Goal: Task Accomplishment & Management: Use online tool/utility

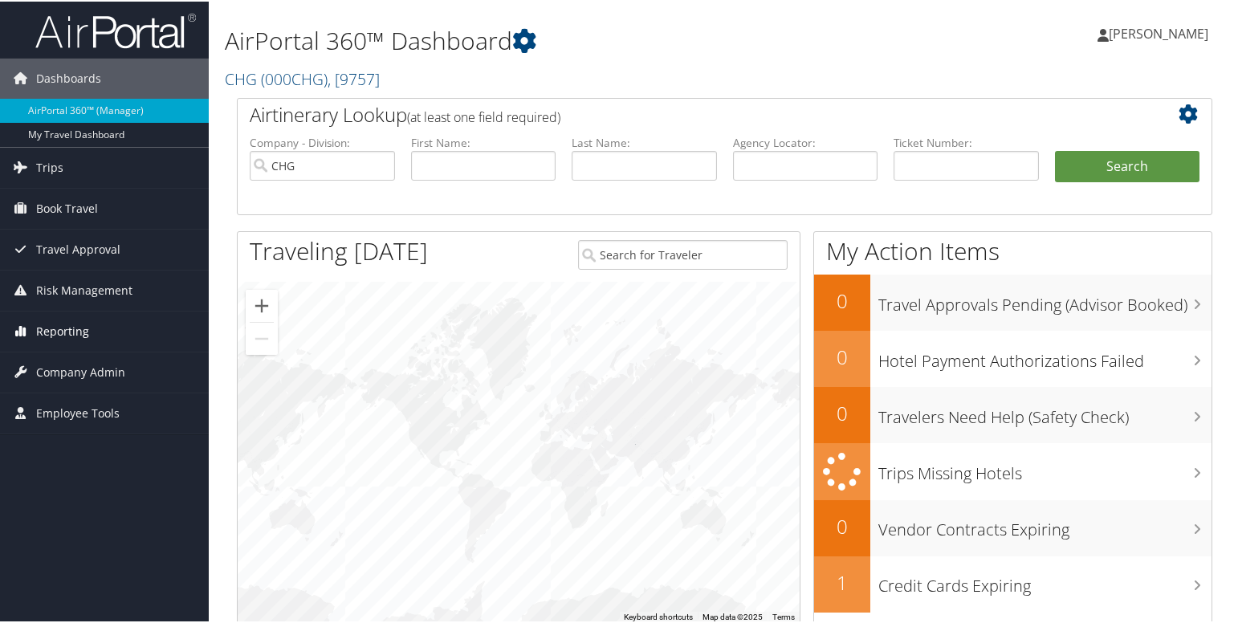
click at [63, 323] on span "Reporting" at bounding box center [62, 330] width 53 height 40
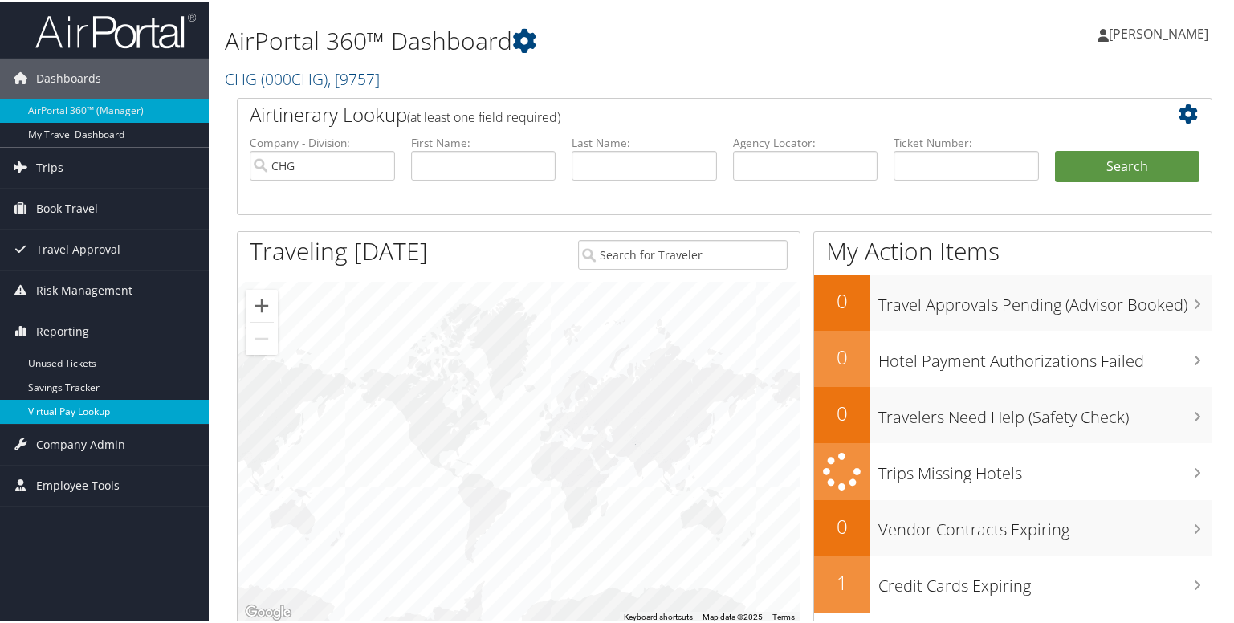
click at [65, 405] on link "Virtual Pay Lookup" at bounding box center [104, 410] width 209 height 24
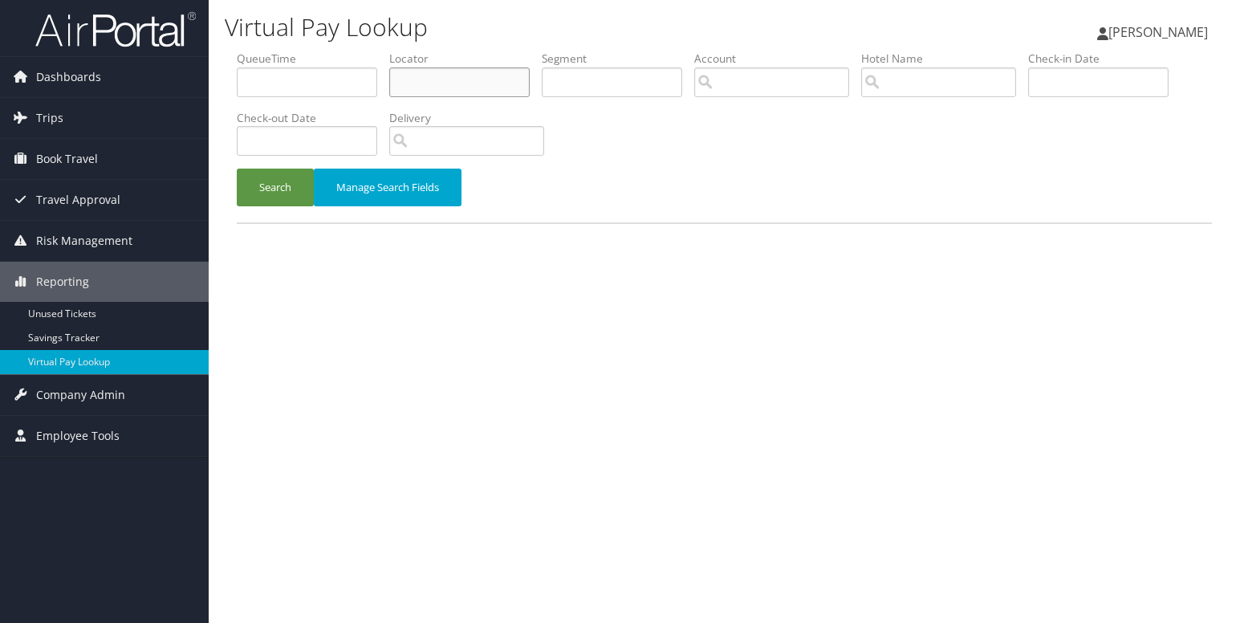
click at [475, 75] on input "text" at bounding box center [459, 82] width 140 height 30
paste input "AMGTUN"
type input "AMGTUN"
click at [291, 196] on button "Search" at bounding box center [275, 188] width 77 height 38
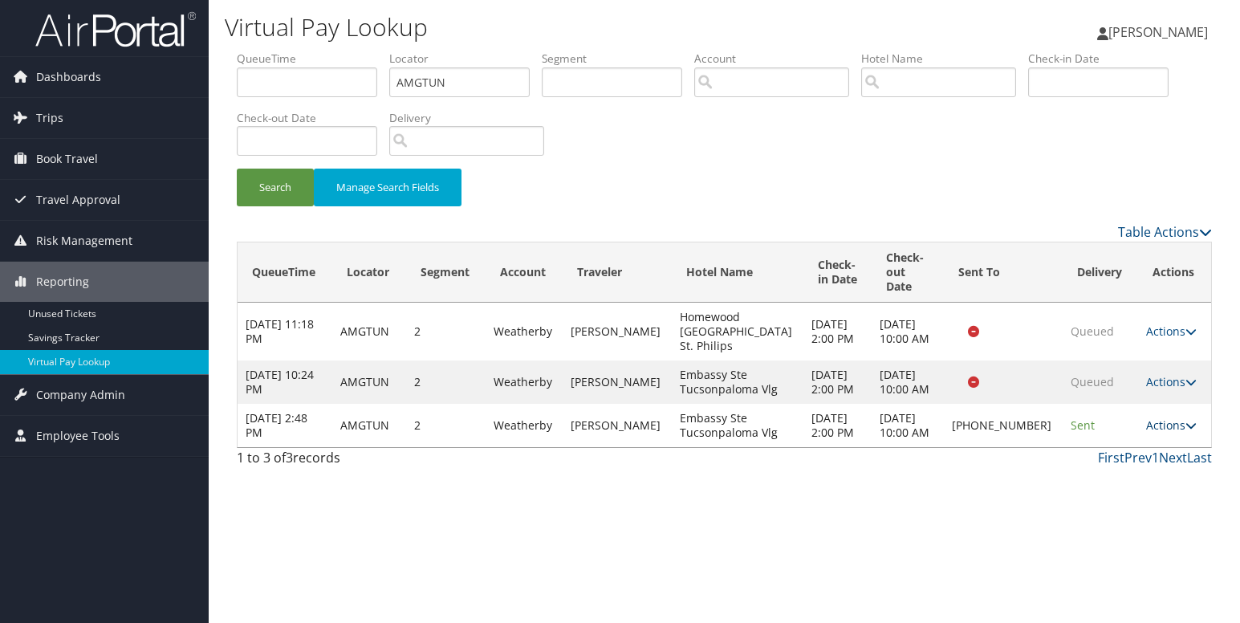
click at [1175, 432] on link "Actions" at bounding box center [1171, 424] width 51 height 15
click at [1085, 489] on link "Logs" at bounding box center [1115, 483] width 137 height 27
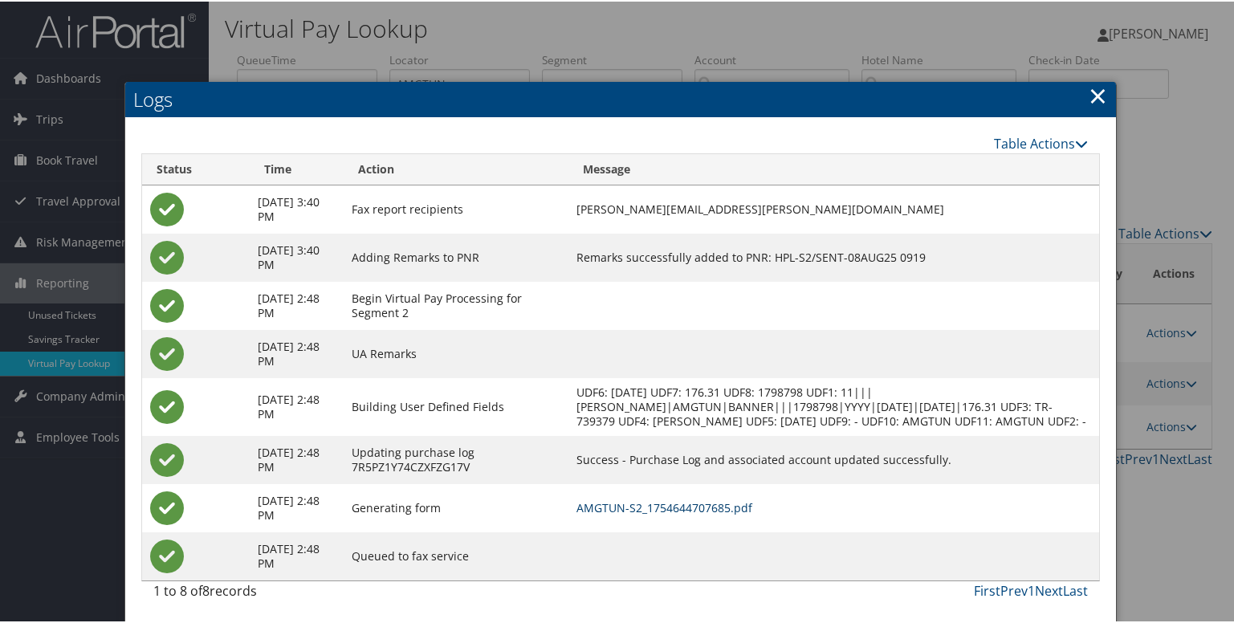
drag, startPoint x: 712, startPoint y: 518, endPoint x: 742, endPoint y: 551, distance: 44.3
click at [712, 514] on link "AMGTUN-S2_1754644707685.pdf" at bounding box center [664, 505] width 176 height 15
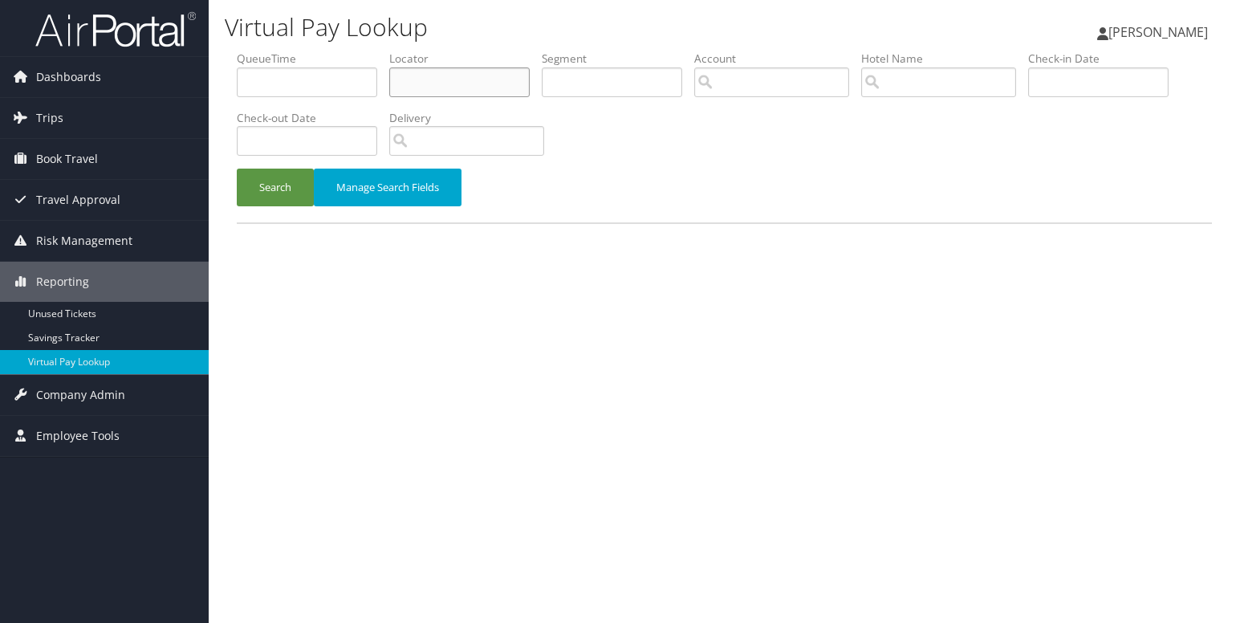
click at [402, 78] on input "text" at bounding box center [459, 82] width 140 height 30
paste input "JPTGAH"
type input "JPTGAH"
click at [283, 184] on button "Search" at bounding box center [275, 188] width 77 height 38
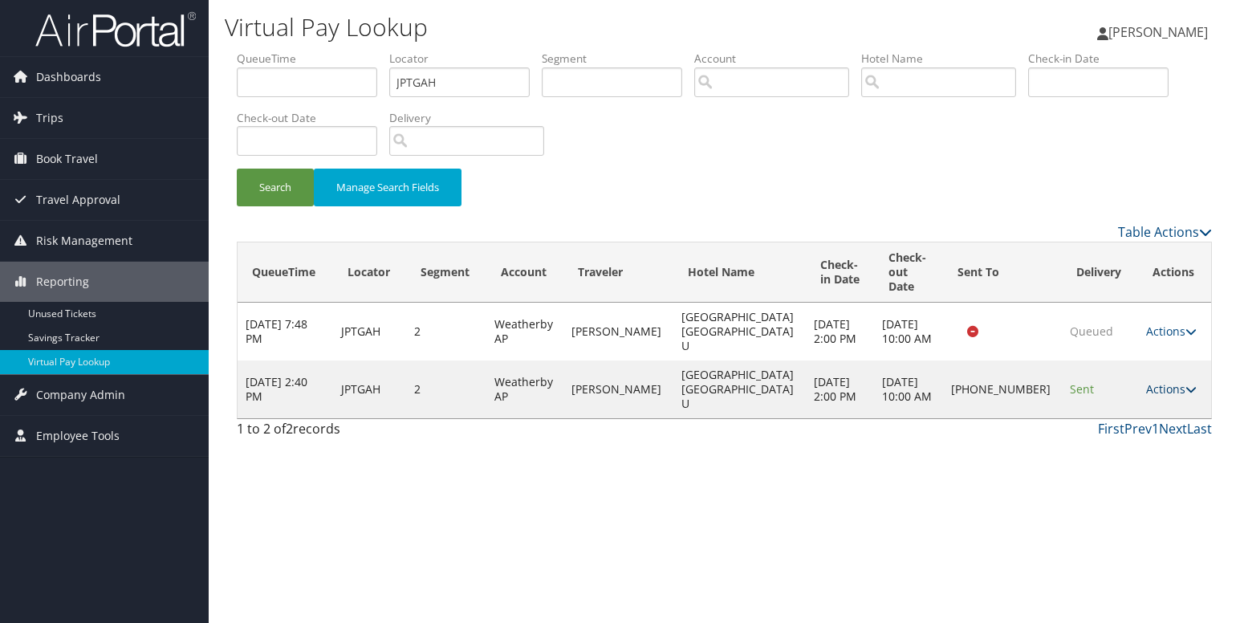
click at [1159, 381] on link "Actions" at bounding box center [1171, 388] width 51 height 15
click at [1110, 422] on link "Logs" at bounding box center [1115, 410] width 137 height 27
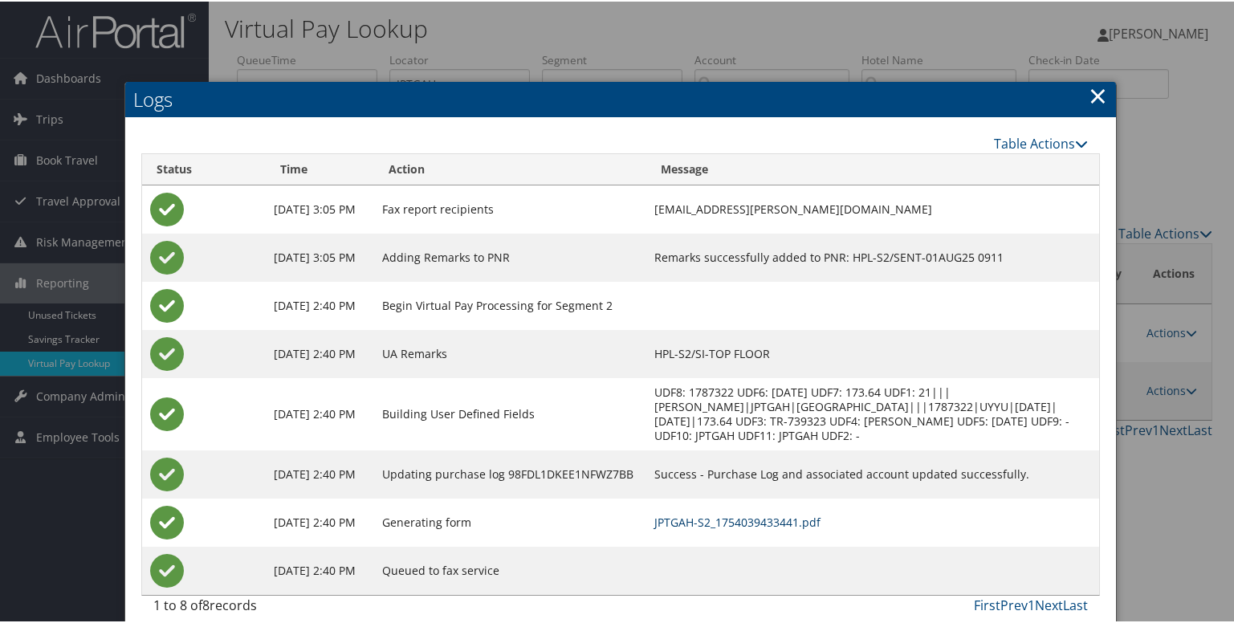
click at [668, 517] on link "JPTGAH-S2_1754039433441.pdf" at bounding box center [737, 520] width 166 height 15
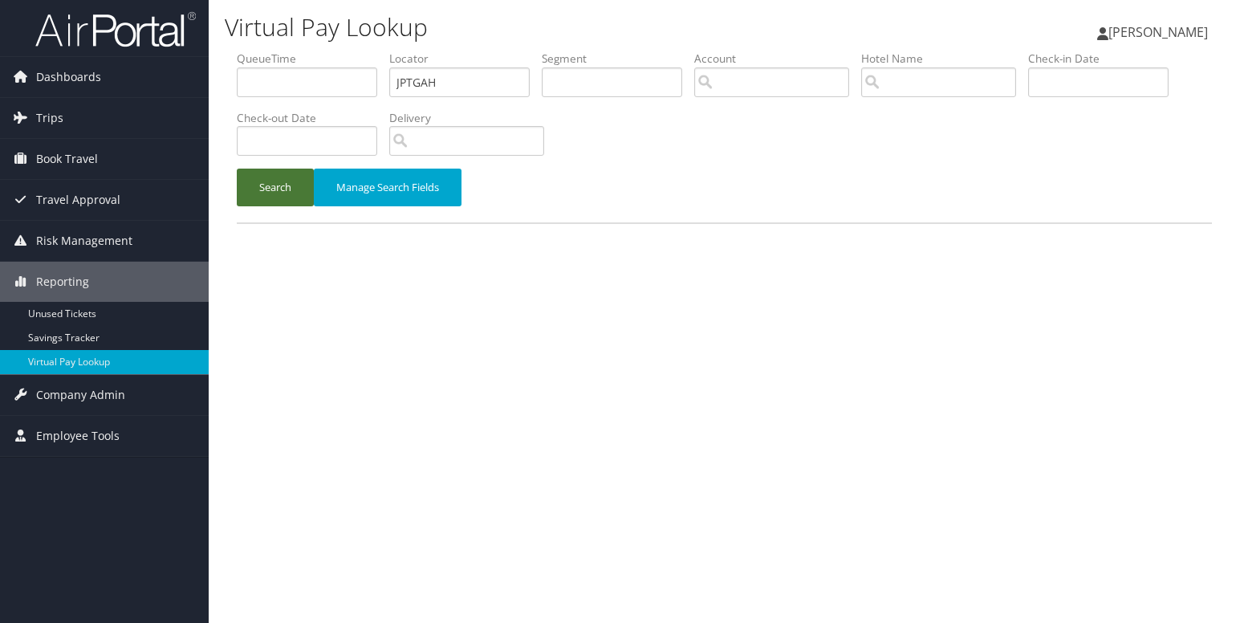
click at [274, 186] on button "Search" at bounding box center [275, 188] width 77 height 38
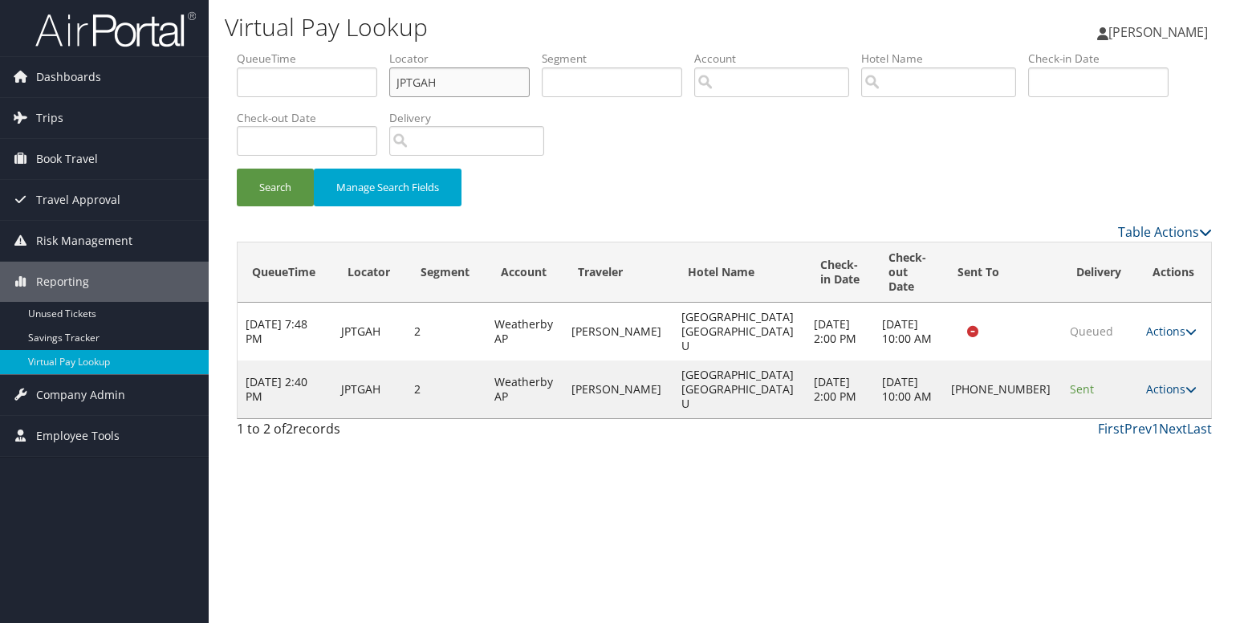
click at [419, 82] on input "JPTGAH" at bounding box center [459, 82] width 140 height 30
paste input "GMFVLO"
click at [299, 178] on button "Search" at bounding box center [275, 188] width 77 height 38
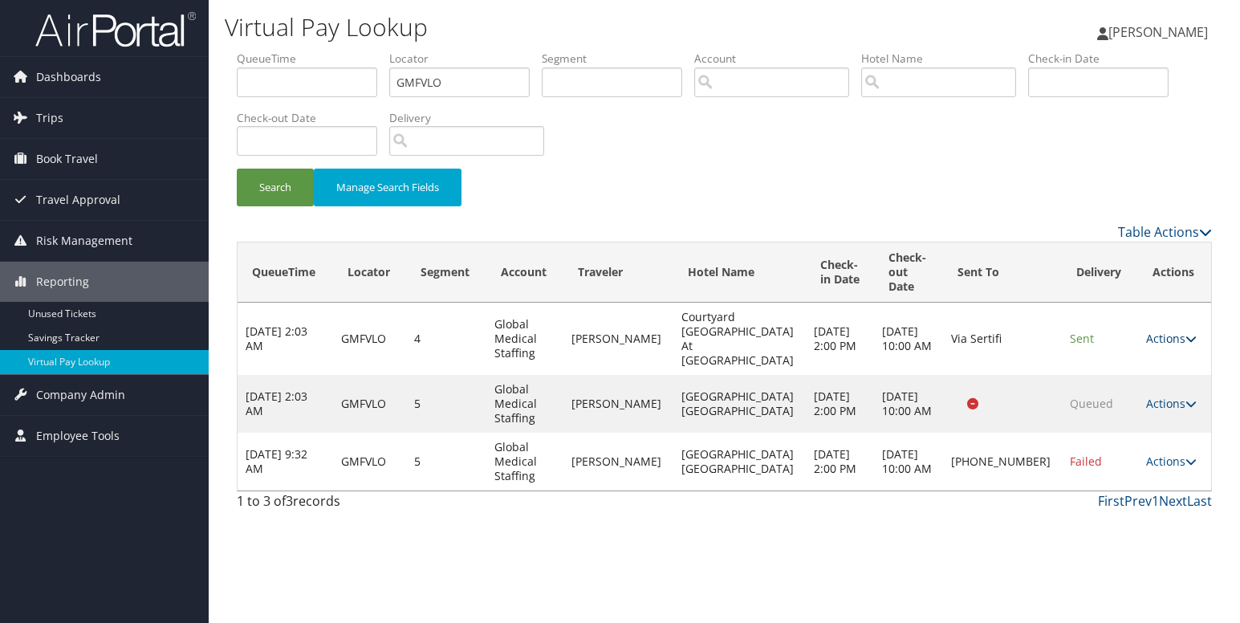
click at [1186, 333] on icon at bounding box center [1191, 338] width 11 height 11
click at [872, 553] on div "Virtual Pay Lookup Luke Perry Luke Perry My Settings Travel Agency Contacts Vie…" at bounding box center [724, 311] width 1031 height 623
click at [423, 74] on input "GMFVLO" at bounding box center [459, 82] width 140 height 30
paste input "SIWHRZ"
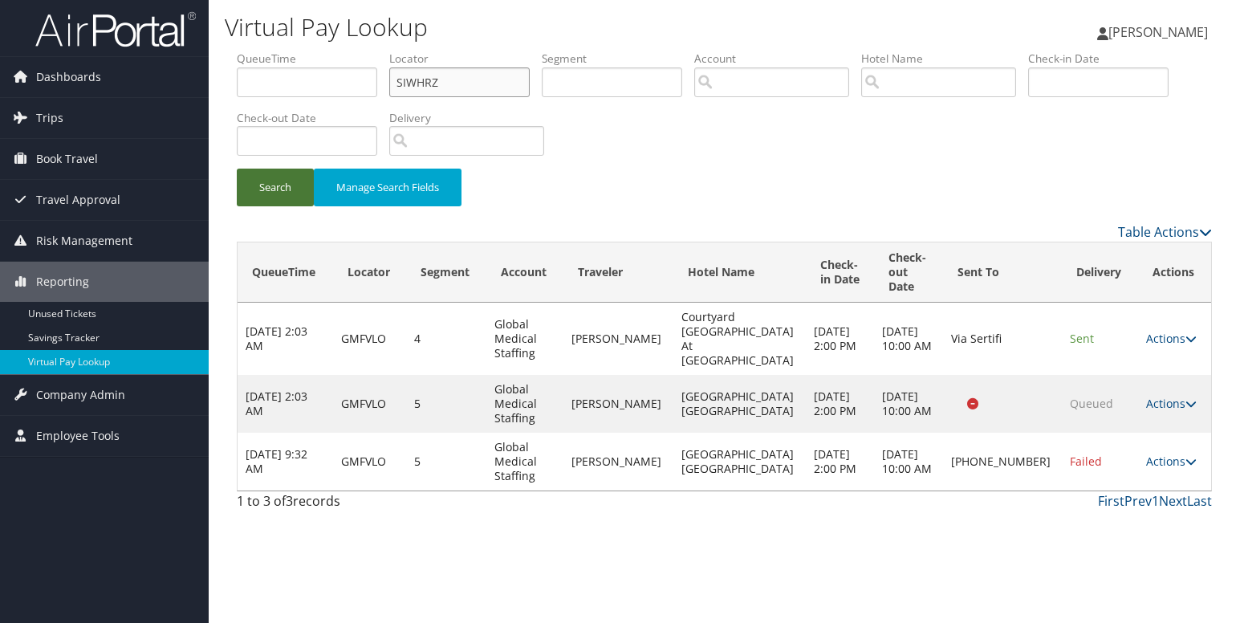
type input "SIWHRZ"
click at [250, 190] on button "Search" at bounding box center [275, 188] width 77 height 38
click at [1186, 333] on icon at bounding box center [1191, 338] width 11 height 11
click at [1091, 372] on icon at bounding box center [1095, 367] width 14 height 11
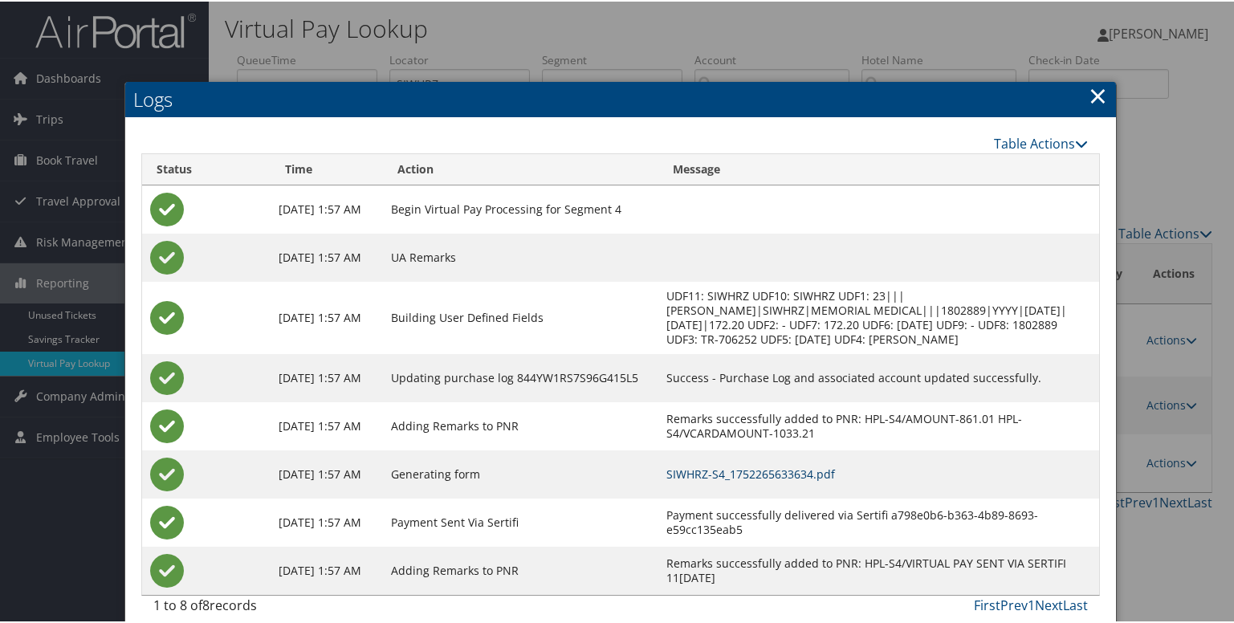
click at [784, 480] on link "SIWHRZ-S4_1752265633634.pdf" at bounding box center [750, 472] width 169 height 15
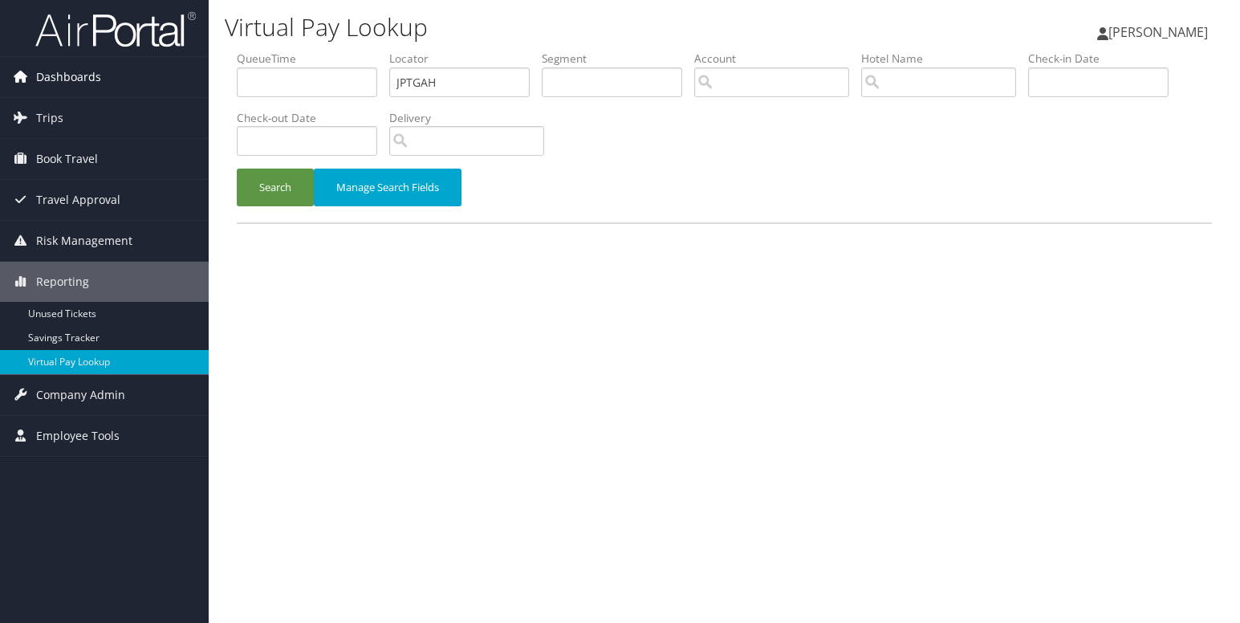
click at [54, 79] on span "Dashboards" at bounding box center [68, 77] width 65 height 40
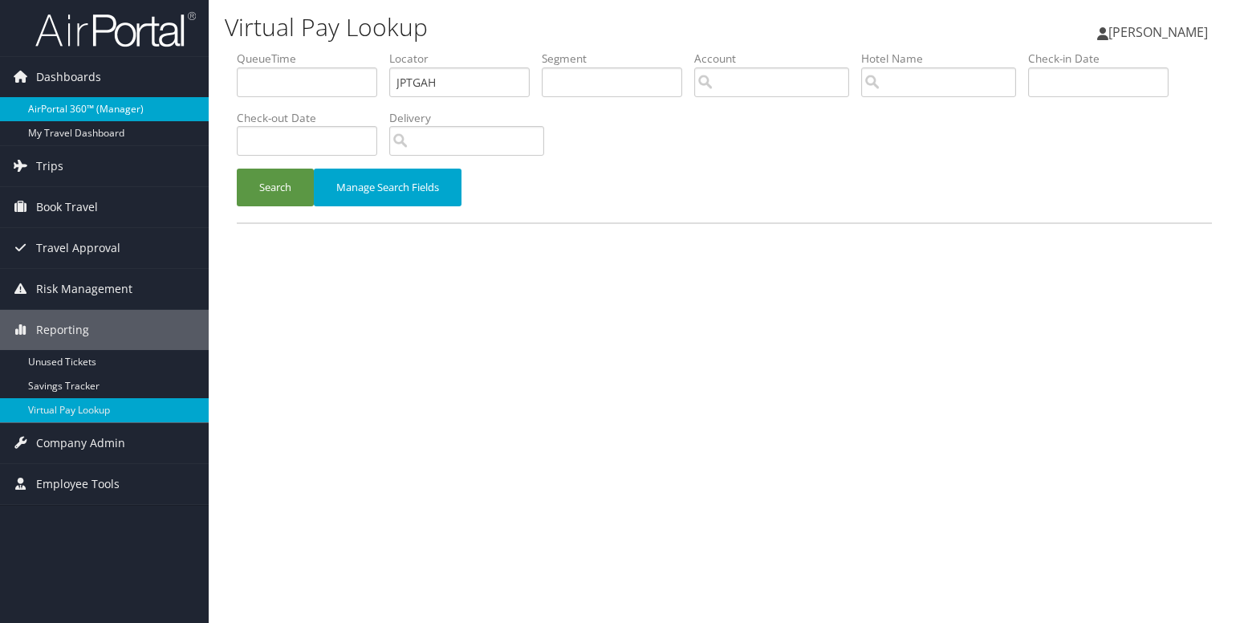
click at [52, 109] on link "AirPortal 360™ (Manager)" at bounding box center [104, 109] width 209 height 24
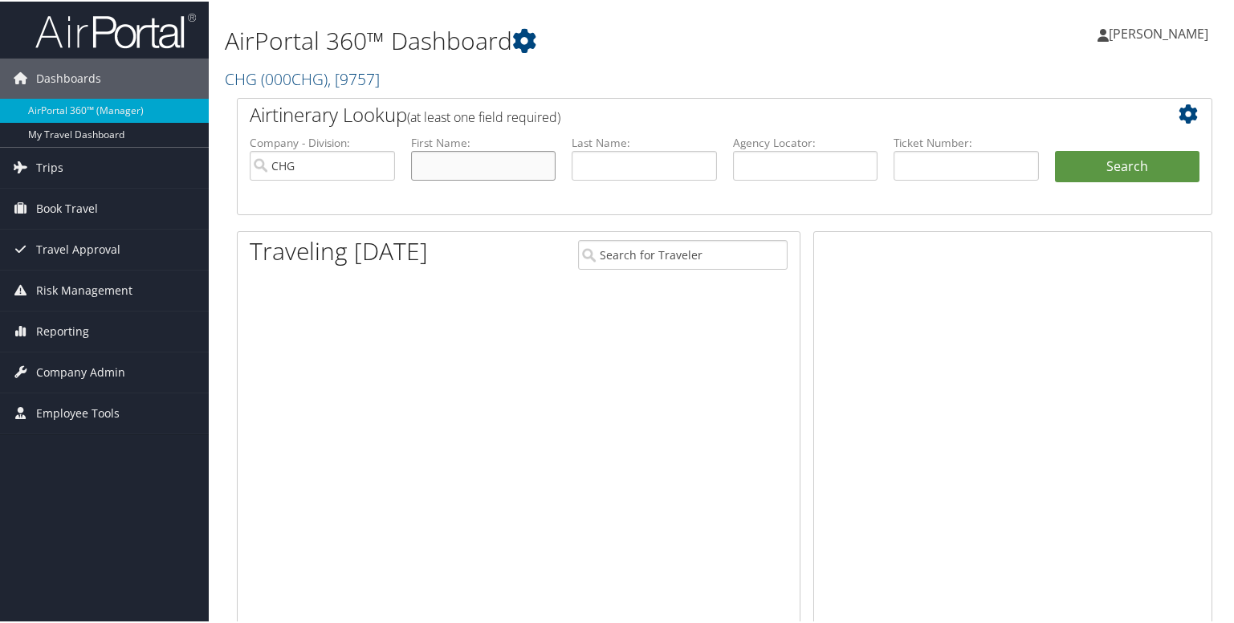
click at [459, 176] on input "text" at bounding box center [483, 164] width 145 height 30
paste input "[PERSON_NAME]"
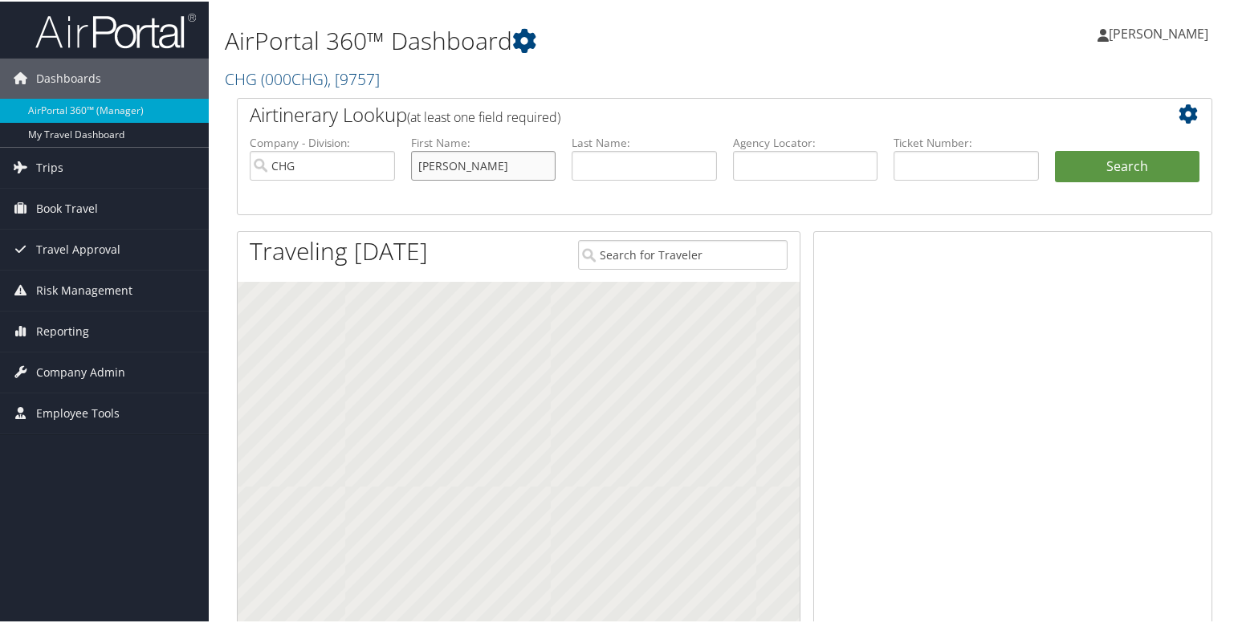
type input "[PERSON_NAME]"
click at [584, 162] on input "text" at bounding box center [643, 164] width 145 height 30
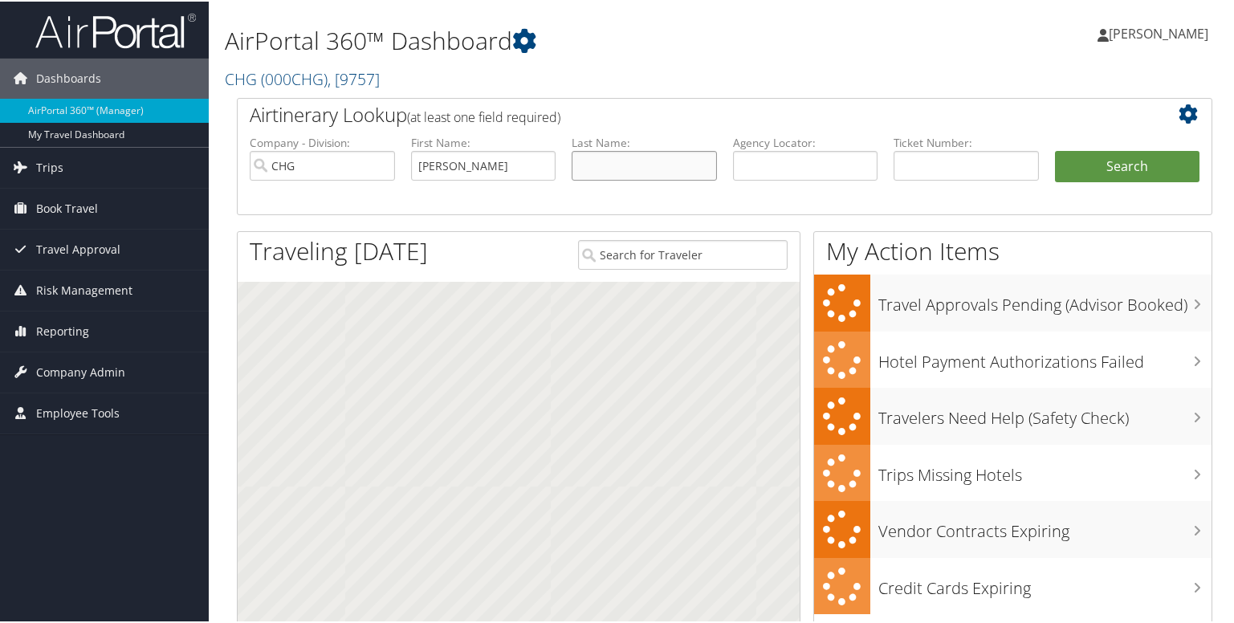
paste input "[PERSON_NAME]"
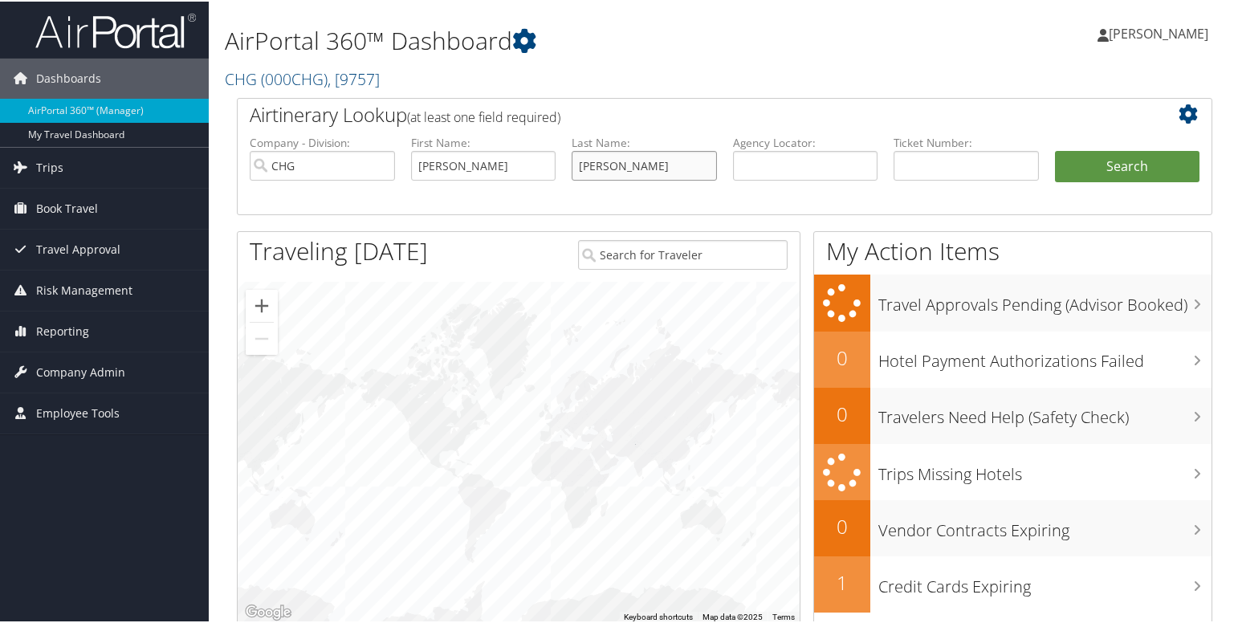
type input "Tariq Mahmood"
drag, startPoint x: 443, startPoint y: 169, endPoint x: 539, endPoint y: 172, distance: 95.6
click at [539, 172] on input "Tariq Mahmood" at bounding box center [483, 164] width 145 height 30
type input "Tariq"
drag, startPoint x: 607, startPoint y: 169, endPoint x: 527, endPoint y: 172, distance: 80.3
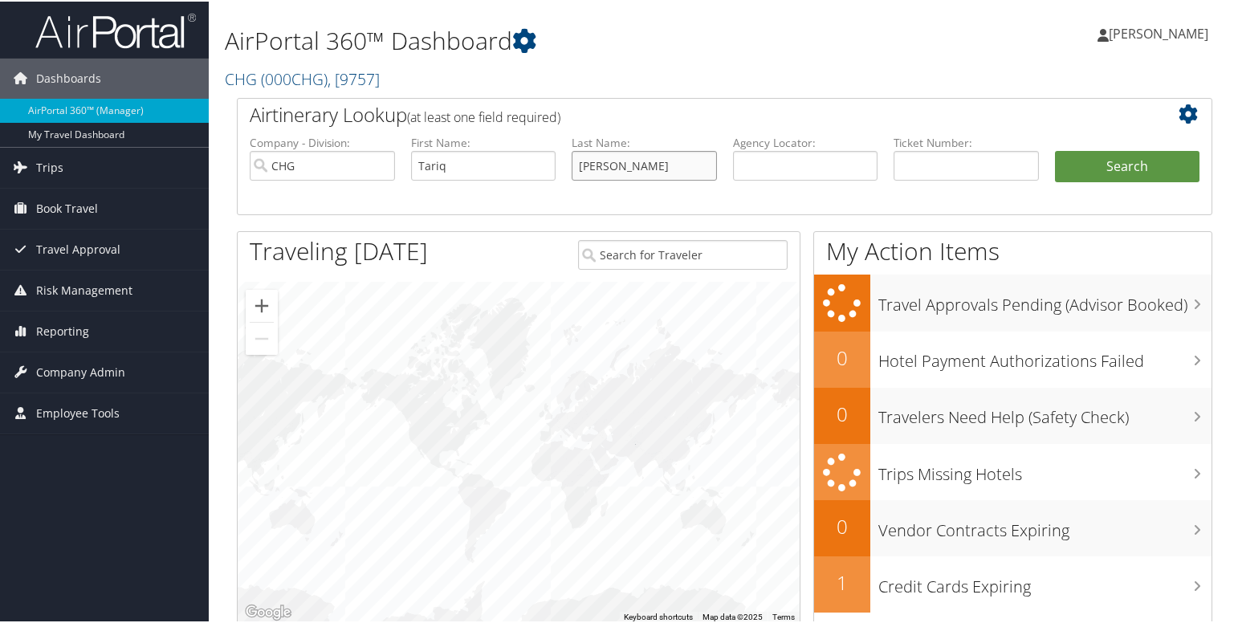
click at [527, 172] on ul "Company - Division: CHG First Name: Tariq Last Name: Tariq Mahmood Agency Locat…" at bounding box center [725, 173] width 966 height 80
type input "Mahmood"
click at [1093, 153] on button "Search" at bounding box center [1127, 165] width 145 height 32
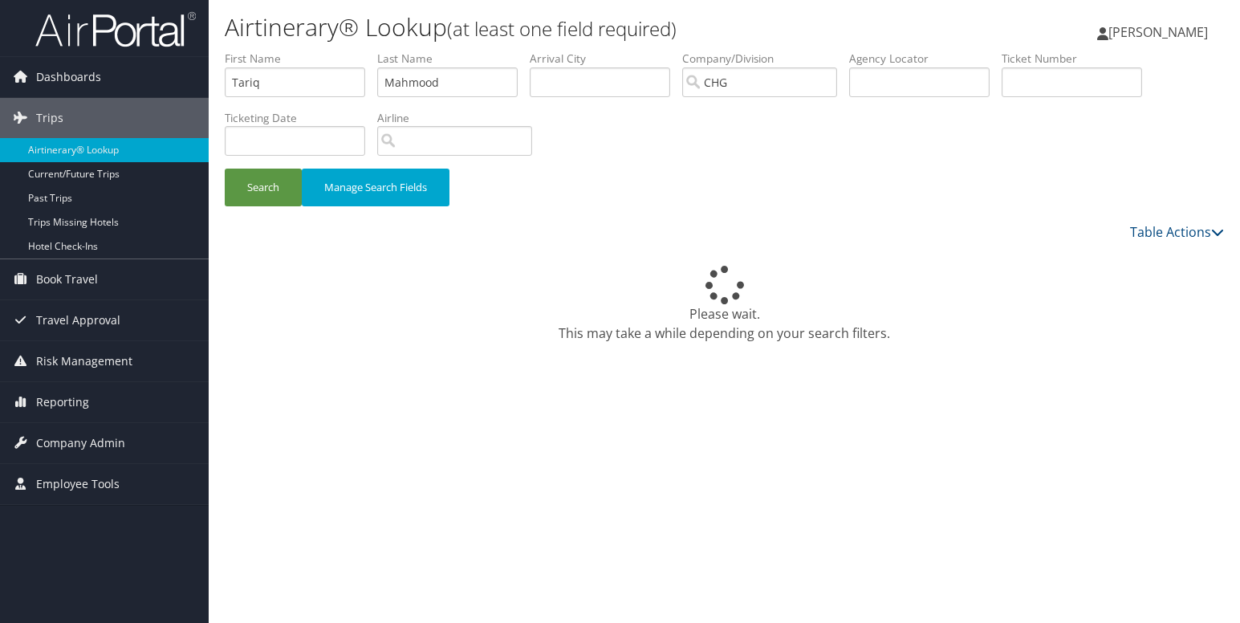
click at [530, 340] on div "Please wait. This may take a while depending on your search filters." at bounding box center [724, 304] width 999 height 77
click at [230, 83] on input "Tariq" at bounding box center [295, 82] width 140 height 30
click at [389, 79] on input "Mahmood" at bounding box center [447, 82] width 140 height 30
click at [517, 323] on div "Please wait. This may take a while depending on your search filters." at bounding box center [724, 304] width 999 height 77
click at [458, 457] on div "Airtinerary® Lookup (at least one field required) Luke Perry Luke Perry My Sett…" at bounding box center [724, 311] width 1031 height 623
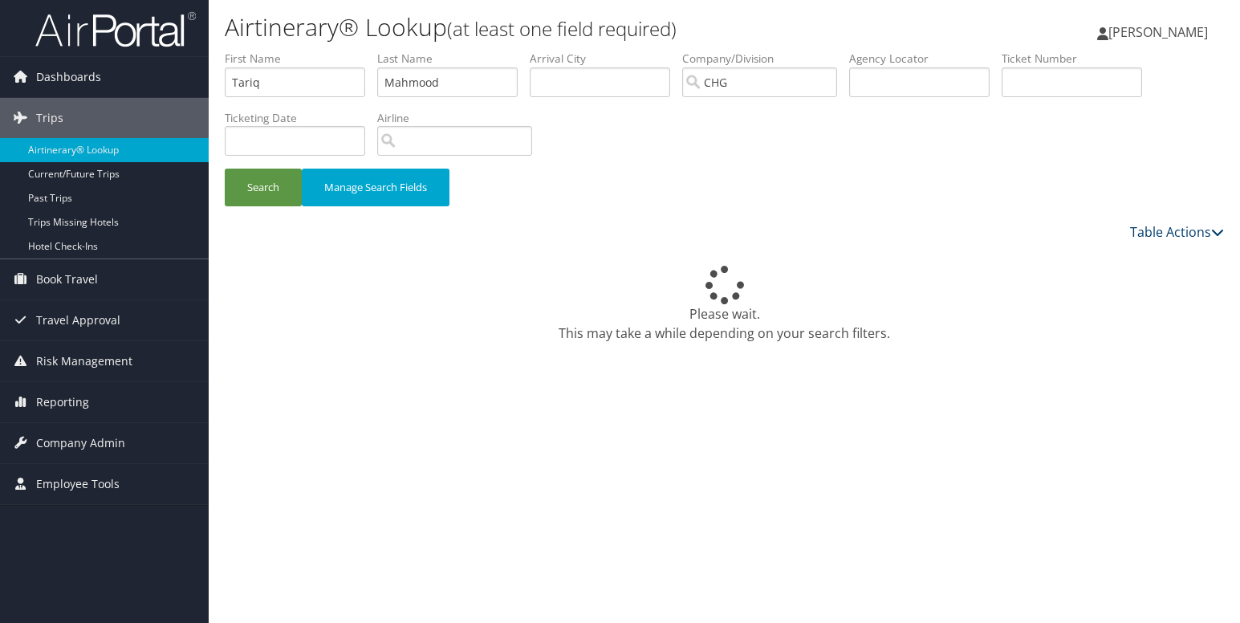
click at [1214, 234] on icon at bounding box center [1217, 232] width 13 height 13
click at [1045, 311] on link "Page Length" at bounding box center [1111, 311] width 211 height 27
click at [680, 498] on div at bounding box center [620, 311] width 1240 height 623
drag, startPoint x: 397, startPoint y: 228, endPoint x: 384, endPoint y: 225, distance: 14.0
click at [397, 228] on div "Table Actions" at bounding box center [724, 231] width 1023 height 19
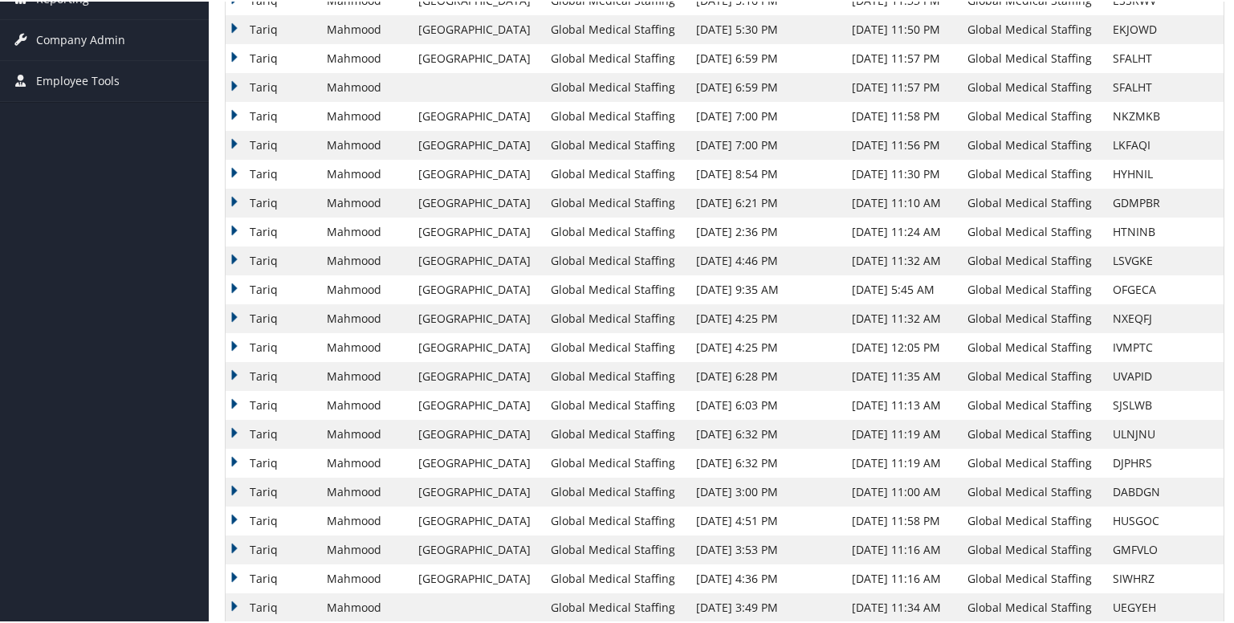
scroll to position [459, 0]
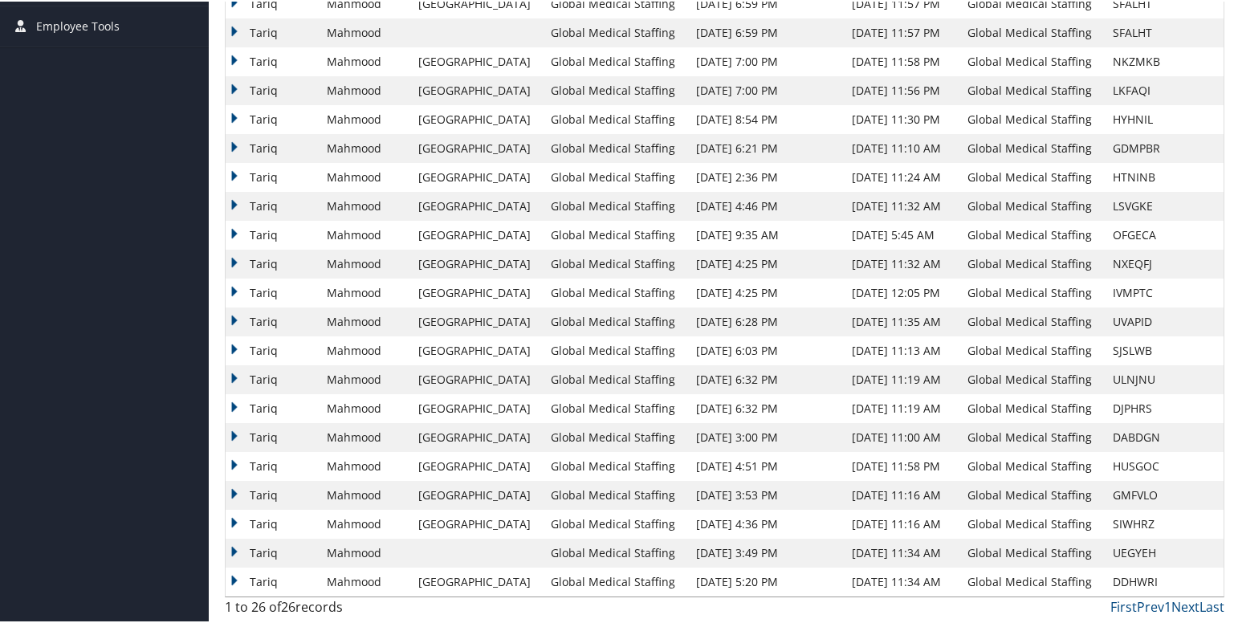
click at [1130, 493] on td "GMFVLO" at bounding box center [1163, 493] width 119 height 29
click at [1128, 494] on td "GMFVLO" at bounding box center [1163, 493] width 119 height 29
click at [1129, 494] on td "GMFVLO" at bounding box center [1163, 493] width 119 height 29
copy td "GMFVLO"
click at [1123, 521] on td "SIWHRZ" at bounding box center [1163, 522] width 119 height 29
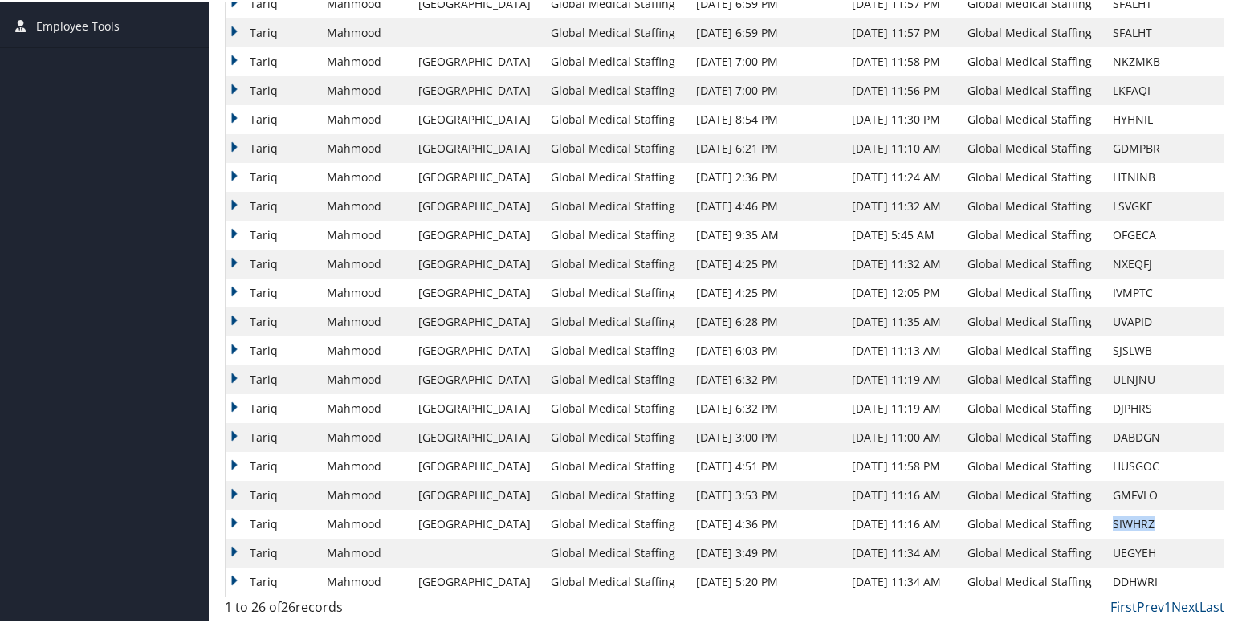
click at [1123, 521] on td "SIWHRZ" at bounding box center [1163, 522] width 119 height 29
copy td "SIWHRZ"
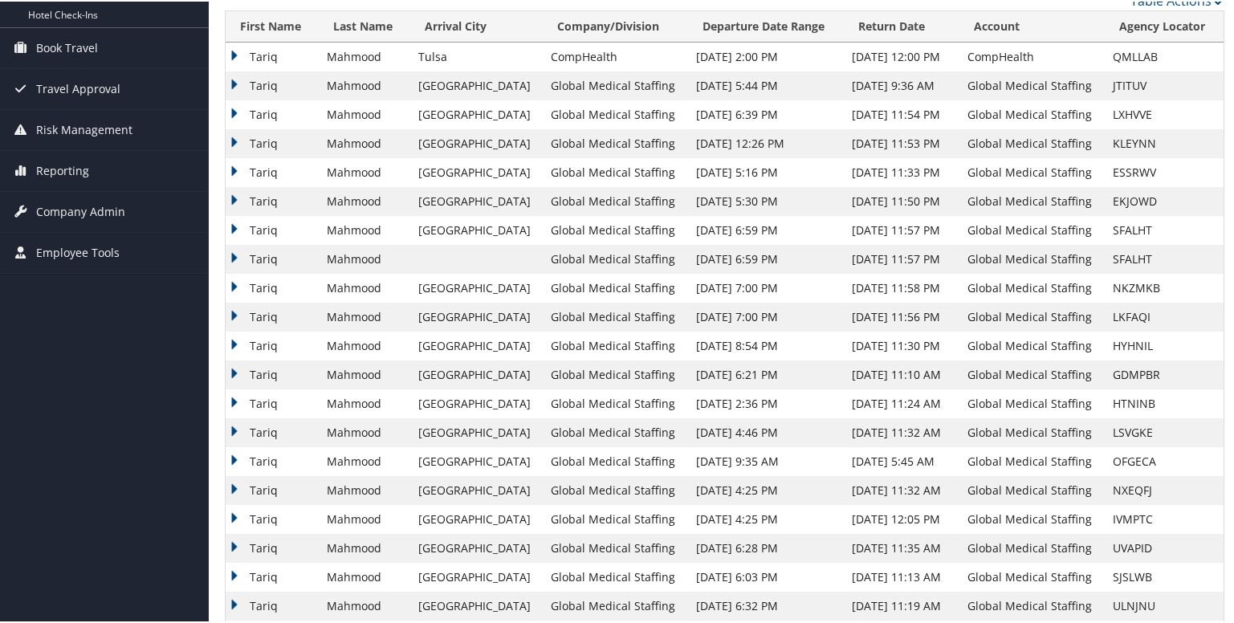
scroll to position [0, 0]
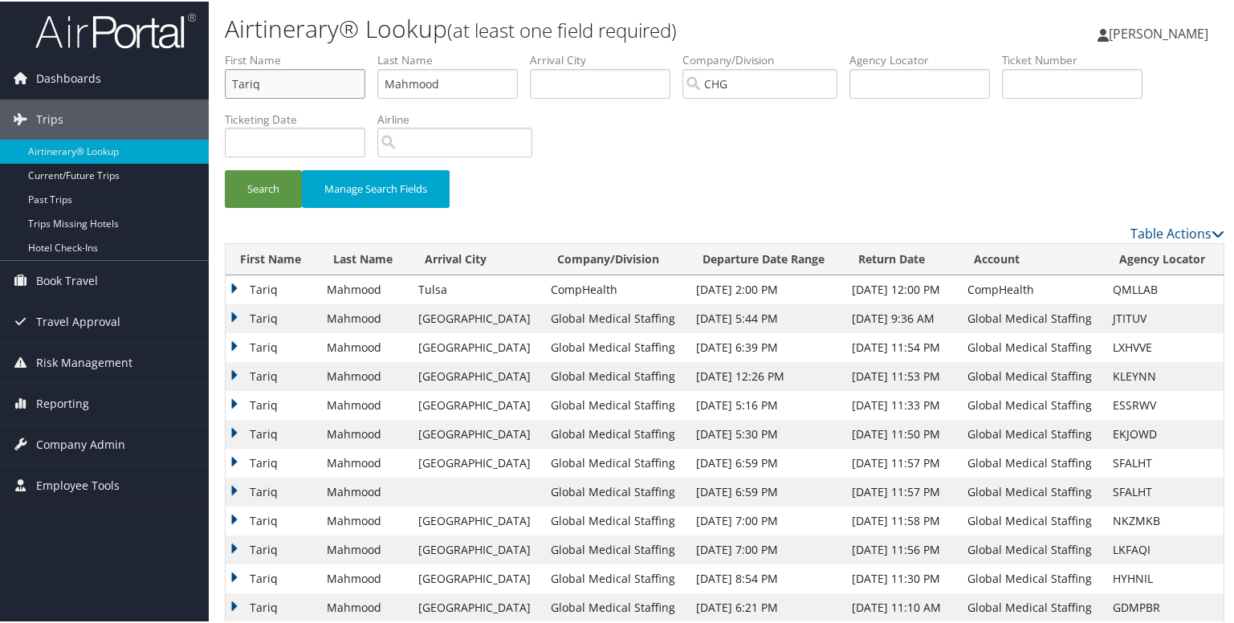
drag, startPoint x: 323, startPoint y: 74, endPoint x: 226, endPoint y: 84, distance: 97.7
click at [226, 84] on input "Tariq" at bounding box center [295, 82] width 140 height 30
paste input "Highbloom, Richard"
type input "Highbloom, Richard"
drag, startPoint x: 465, startPoint y: 86, endPoint x: 378, endPoint y: 83, distance: 86.7
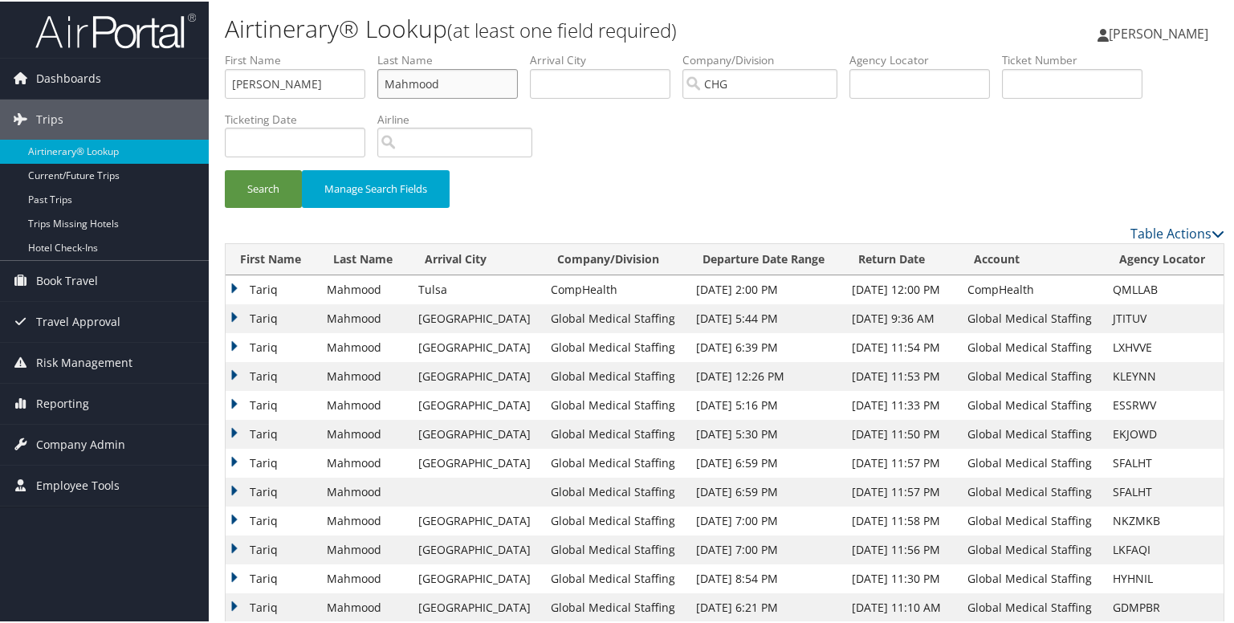
click at [378, 51] on ul "First Name Highbloom, Richard Last Name Mahmood Departure City Arrival City Com…" at bounding box center [724, 51] width 999 height 0
paste input "Highbloom, Richar"
type input "Highbloom, Richard"
drag, startPoint x: 288, startPoint y: 86, endPoint x: 364, endPoint y: 82, distance: 75.6
click at [364, 82] on input "Highbloom, Richard" at bounding box center [295, 82] width 140 height 30
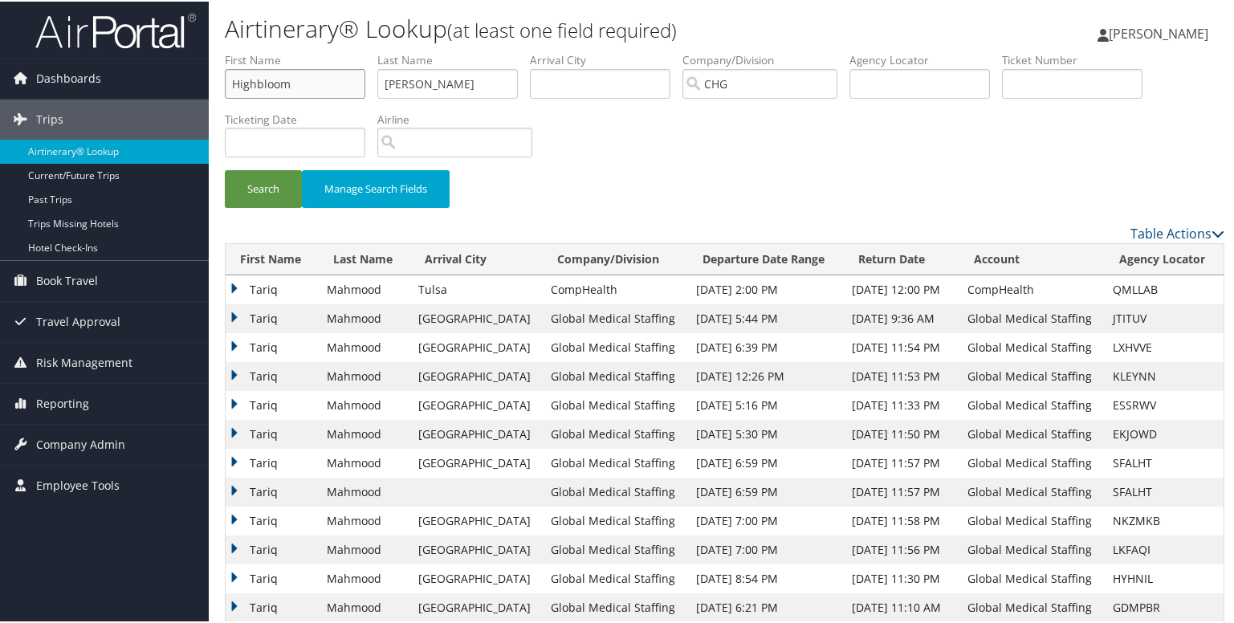
type input "Highbloom"
drag, startPoint x: 451, startPoint y: 83, endPoint x: 348, endPoint y: 83, distance: 103.5
click at [348, 51] on ul "First Name Highbloom Last Name Highbloom, Richard Departure City Arrival City C…" at bounding box center [724, 51] width 999 height 0
drag, startPoint x: 433, startPoint y: 86, endPoint x: 388, endPoint y: 86, distance: 44.1
click at [388, 86] on input "Richard" at bounding box center [447, 82] width 140 height 30
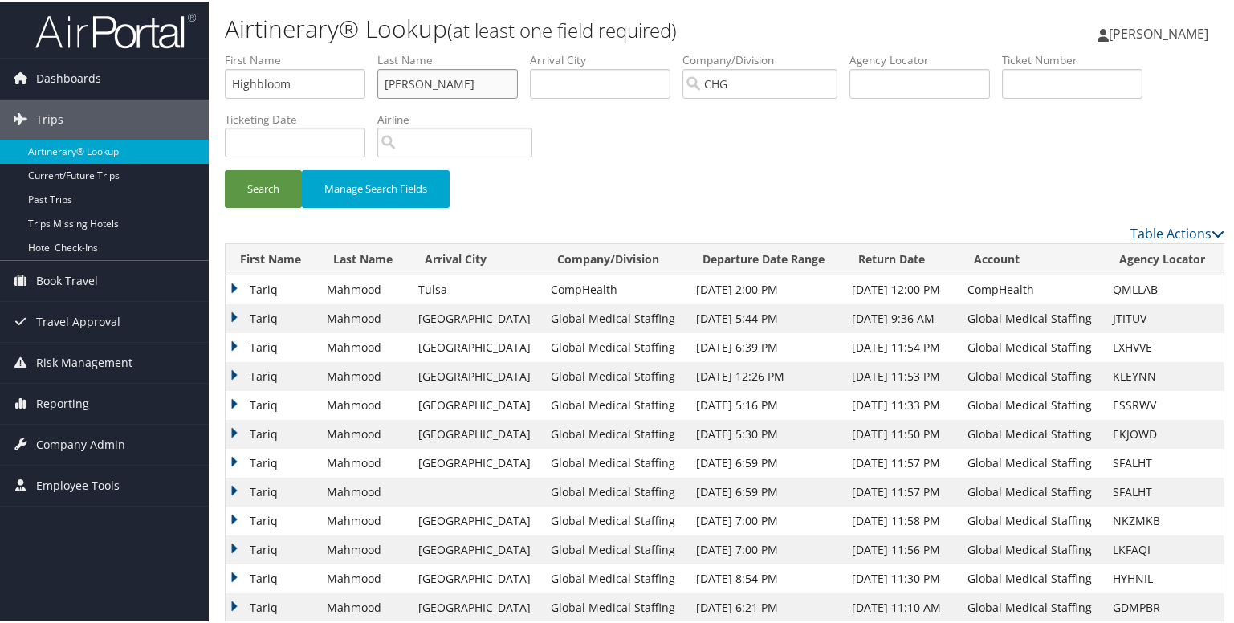
type input "Richard"
click at [291, 83] on input "Highbloom" at bounding box center [295, 82] width 140 height 30
paste input "Richard"
drag, startPoint x: 291, startPoint y: 83, endPoint x: 189, endPoint y: 83, distance: 102.7
click at [189, 83] on div "Dashboards AirPortal 360™ (Manager) My Travel Dashboard Trips Airtinerary® Look…" at bounding box center [620, 541] width 1240 height 1082
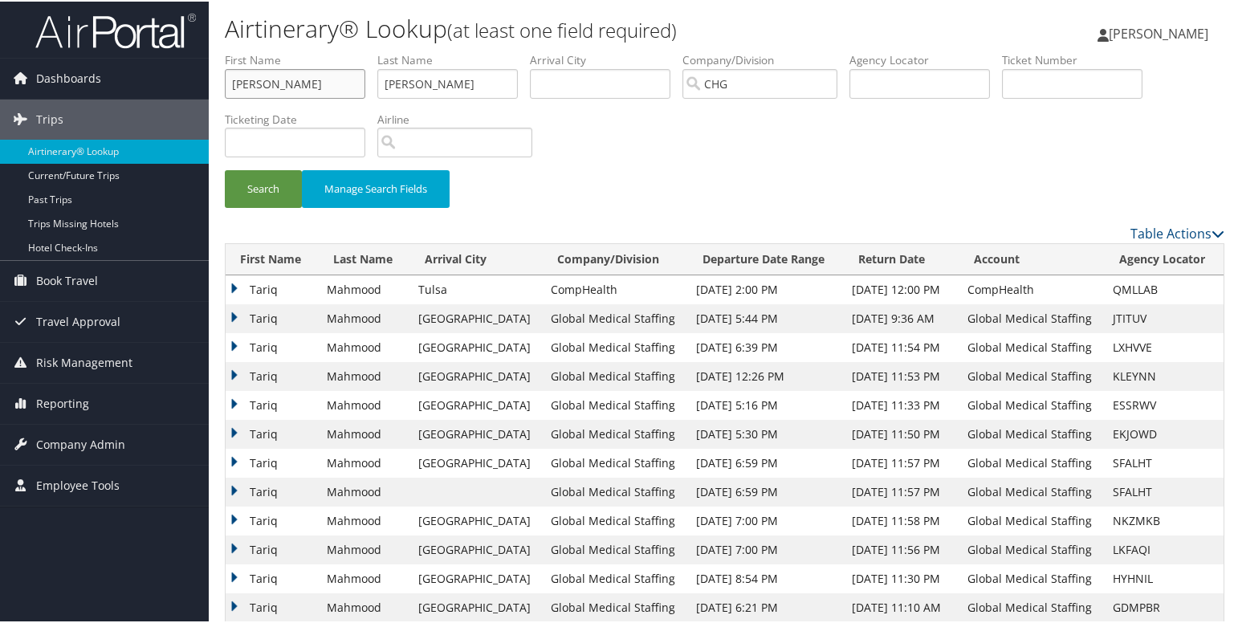
type input "Richard"
drag, startPoint x: 436, startPoint y: 82, endPoint x: 368, endPoint y: 79, distance: 67.5
click at [368, 51] on ul "First Name Richard Last Name Richard Departure City Arrival City Company/Divisi…" at bounding box center [724, 51] width 999 height 0
paste input "Highbloom"
type input "Highbloom"
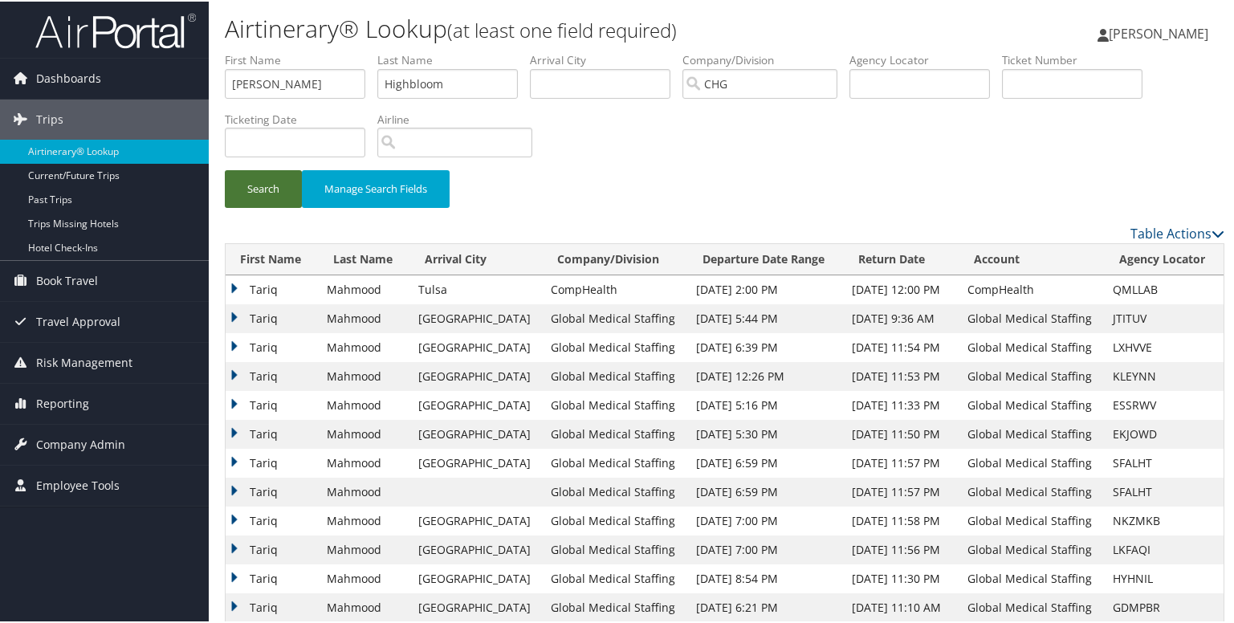
click at [255, 171] on button "Search" at bounding box center [263, 188] width 77 height 38
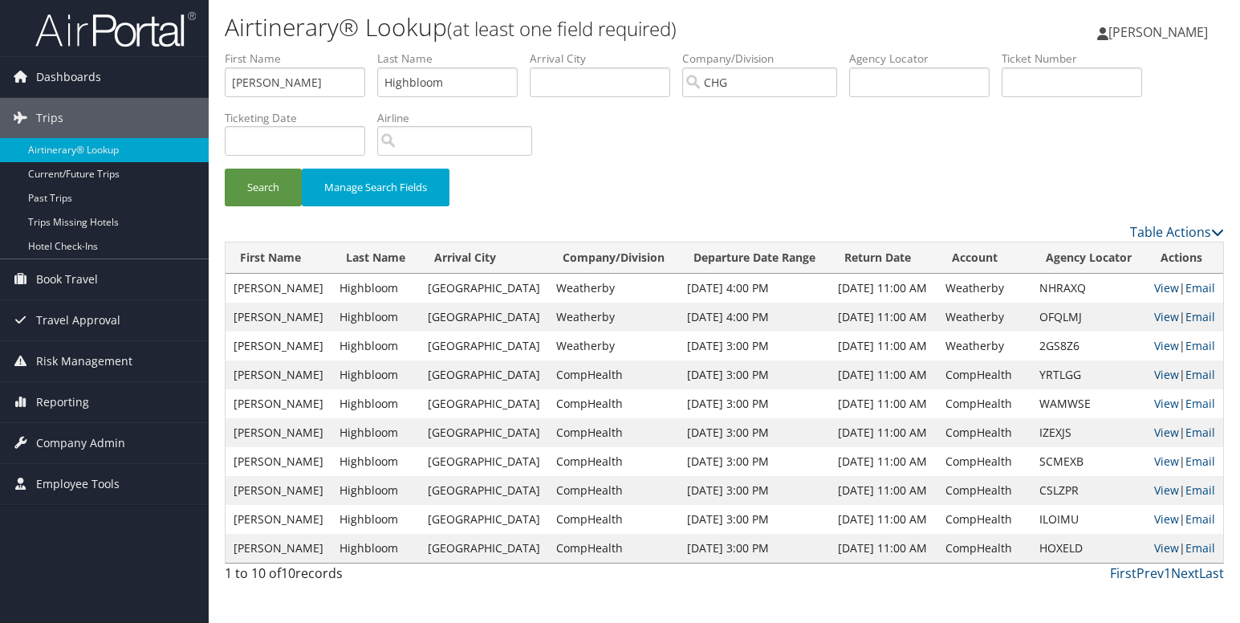
click at [1046, 437] on td "IZEXJS" at bounding box center [1088, 432] width 115 height 29
copy td "IZEXJS"
drag, startPoint x: 309, startPoint y: 85, endPoint x: 177, endPoint y: 85, distance: 131.6
click at [177, 85] on div "Dashboards AirPortal 360™ (Manager) My Travel Dashboard Trips Airtinerary® Look…" at bounding box center [620, 311] width 1240 height 623
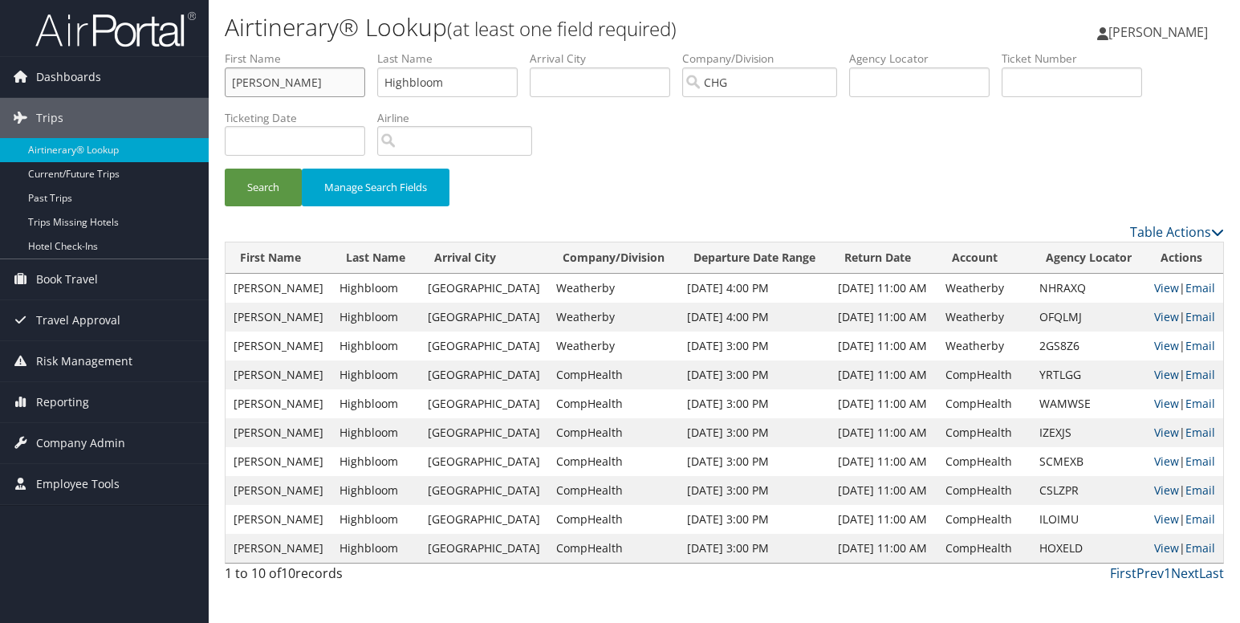
paste input "egis, Kevin"
type input "Regis, Kevin"
drag, startPoint x: 461, startPoint y: 83, endPoint x: 348, endPoint y: 82, distance: 113.2
click at [350, 51] on ul "First Name Regis, Kevin Last Name Highbloom Departure City Arrival City Company…" at bounding box center [724, 51] width 999 height 0
paste input "Regis, Kevin"
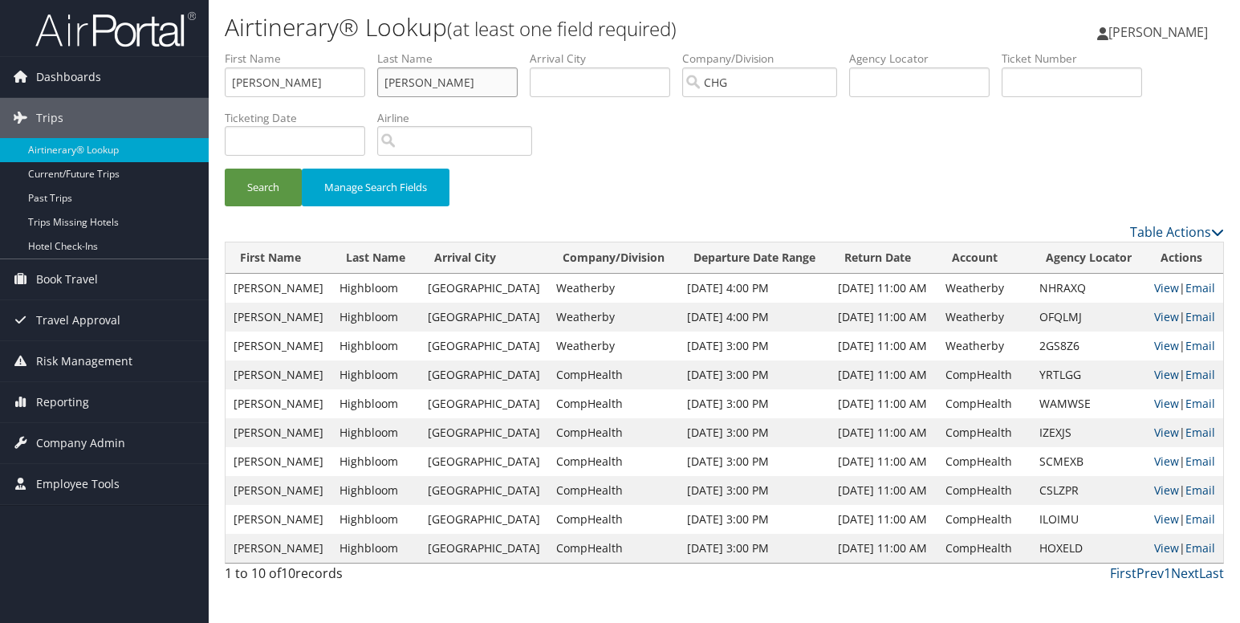
type input "Regis, Kevin"
drag, startPoint x: 266, startPoint y: 85, endPoint x: 205, endPoint y: 85, distance: 61.8
click at [205, 85] on div "Dashboards AirPortal 360™ (Manager) My Travel Dashboard Trips Airtinerary® Look…" at bounding box center [620, 311] width 1240 height 623
type input "Kevin"
drag, startPoint x: 413, startPoint y: 87, endPoint x: 567, endPoint y: 87, distance: 154.1
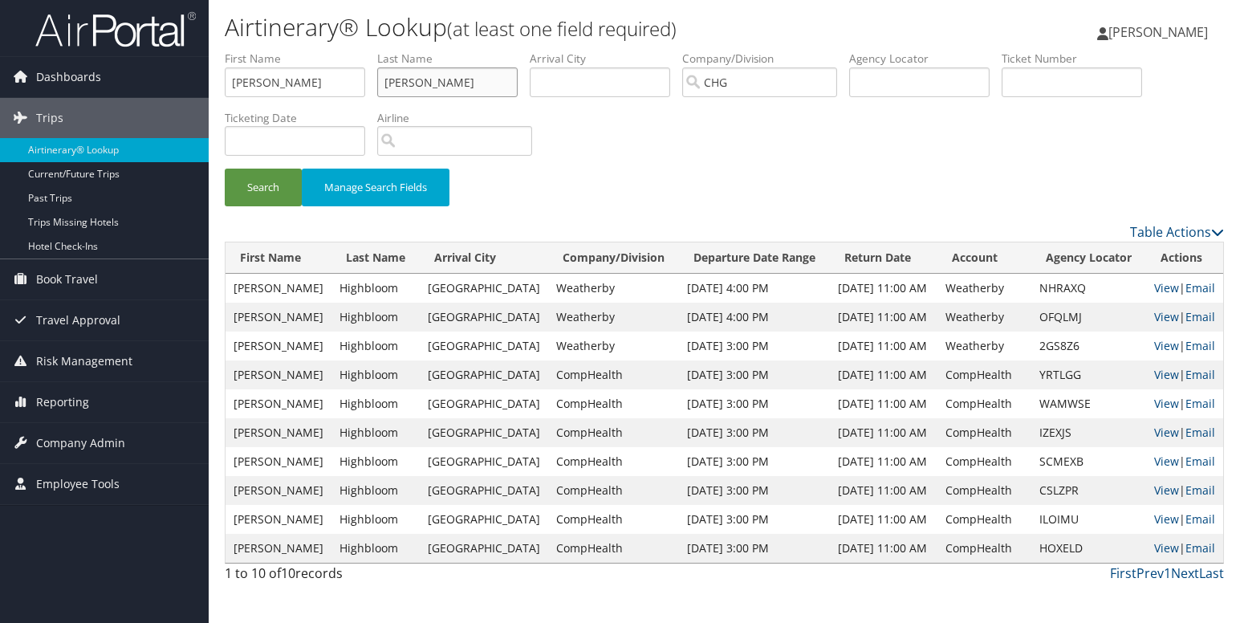
click at [567, 51] on ul "First Name Kevin Last Name Regis, Kevin Departure City Arrival City Company/Div…" at bounding box center [724, 51] width 999 height 0
type input "Regis"
click at [260, 188] on button "Search" at bounding box center [263, 188] width 77 height 38
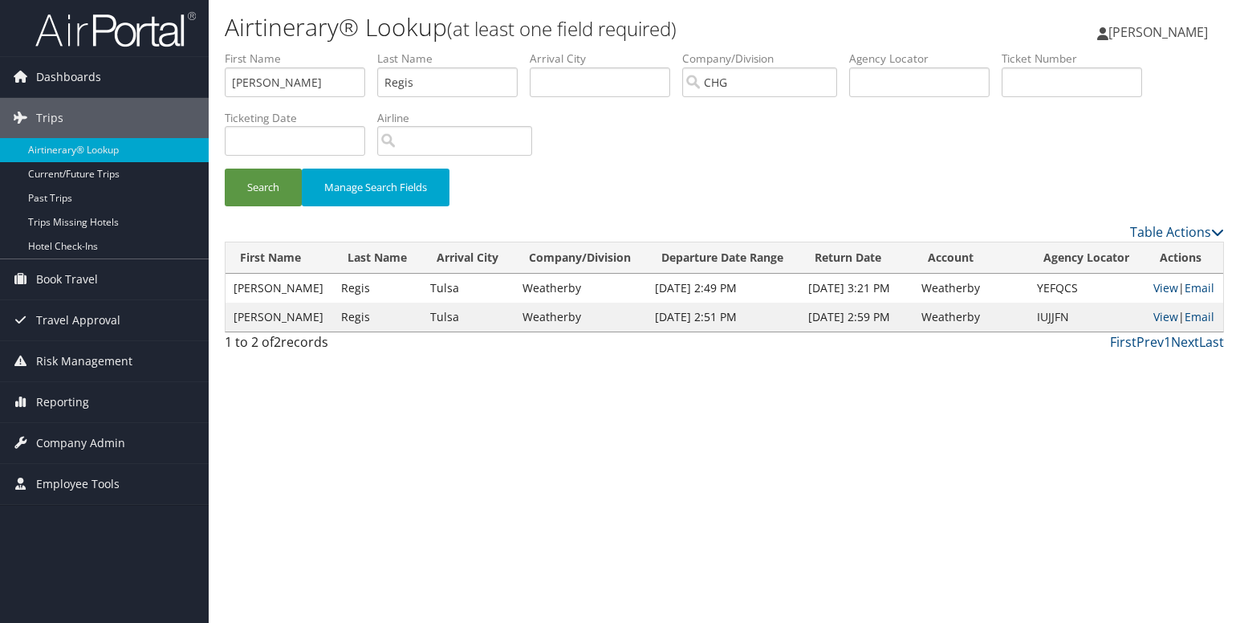
click at [1055, 289] on td "YEFQCS" at bounding box center [1087, 288] width 116 height 29
copy td "YEFQCS"
drag, startPoint x: 280, startPoint y: 84, endPoint x: 192, endPoint y: 90, distance: 88.5
click at [190, 90] on div "Dashboards AirPortal 360™ (Manager) My Travel Dashboard Trips Airtinerary® Look…" at bounding box center [620, 311] width 1240 height 623
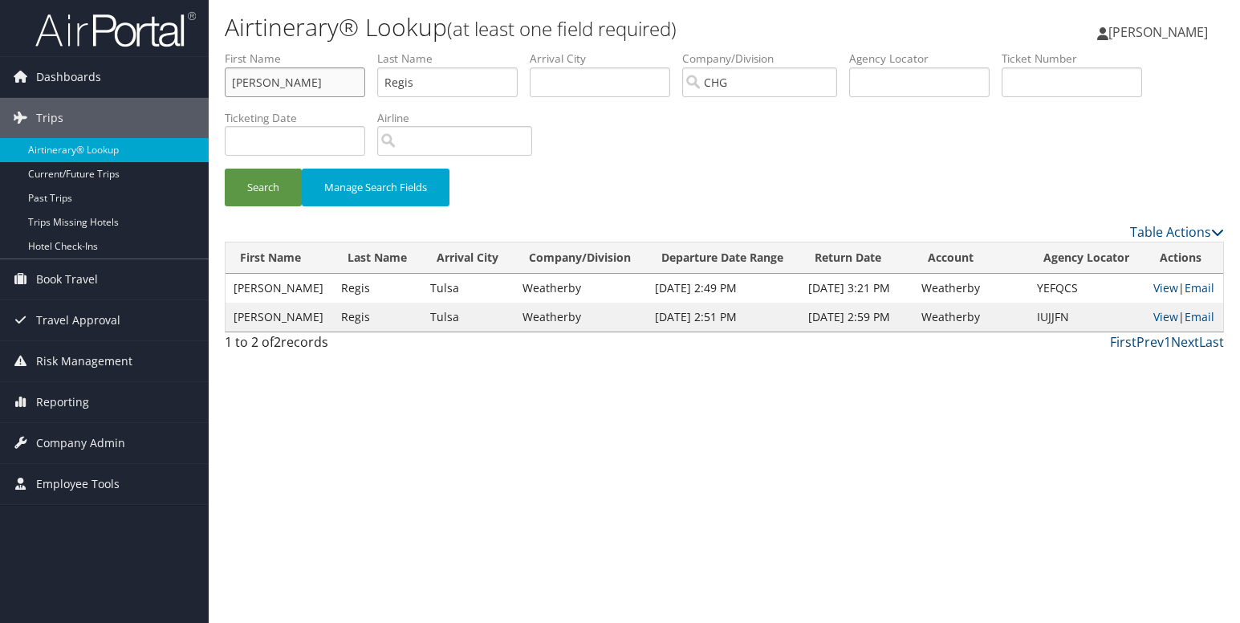
paste input "Simmons, Michael G"
type input "Simmons, Michael G"
drag, startPoint x: 441, startPoint y: 89, endPoint x: 352, endPoint y: 88, distance: 89.1
click at [352, 51] on ul "First Name Simmons, Michael G Last Name Regis Departure City Arrival City Compa…" at bounding box center [724, 51] width 999 height 0
paste input "Simmons, Michael G"
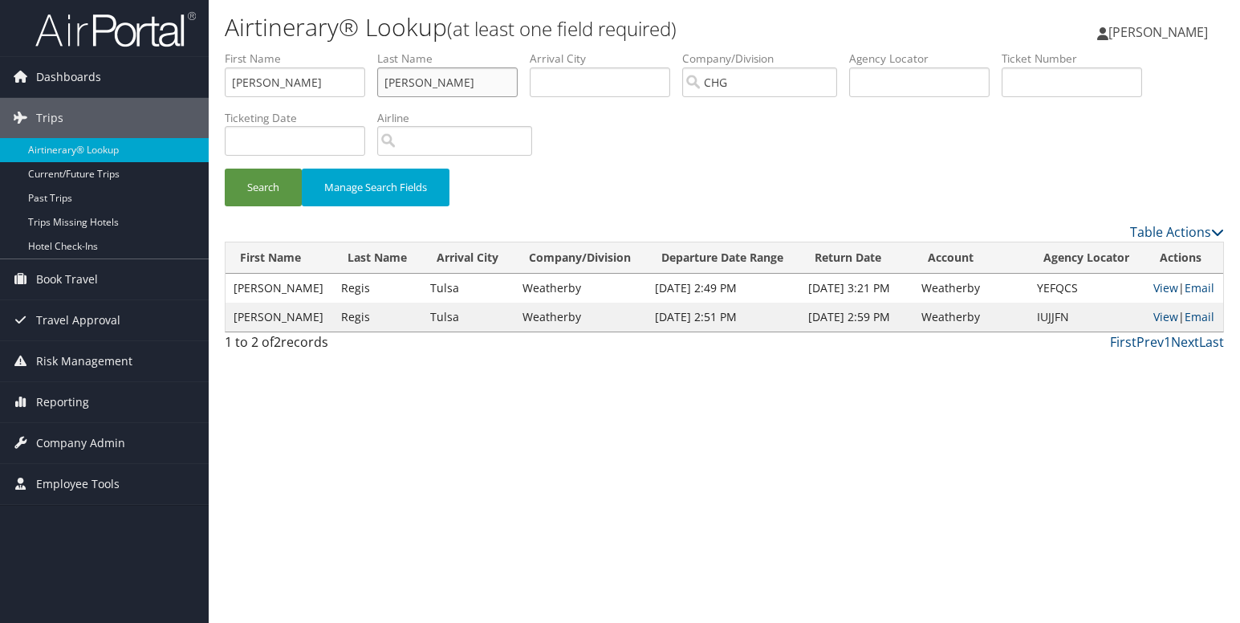
drag, startPoint x: 435, startPoint y: 86, endPoint x: 594, endPoint y: 86, distance: 158.9
click at [594, 51] on ul "First Name Simmons, Michael G Last Name Simmons, Michael G Departure City Arriv…" at bounding box center [724, 51] width 999 height 0
type input "Simmons"
click at [352, 83] on input "Simmons, Michael G" at bounding box center [295, 82] width 140 height 30
drag, startPoint x: 288, startPoint y: 88, endPoint x: 192, endPoint y: 88, distance: 96.3
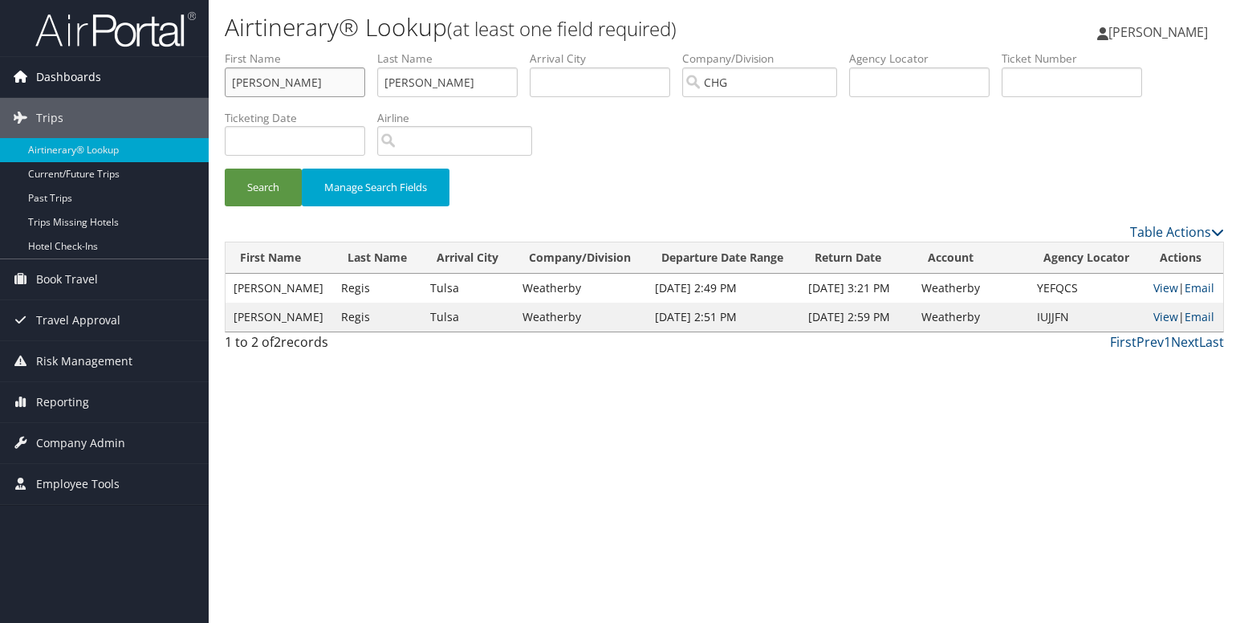
click at [192, 88] on div "Dashboards AirPortal 360™ (Manager) My Travel Dashboard Trips Airtinerary® Look…" at bounding box center [620, 311] width 1240 height 623
click at [302, 90] on input "Michael" at bounding box center [295, 82] width 140 height 30
type input "Michael"
click at [265, 173] on button "Search" at bounding box center [263, 188] width 77 height 38
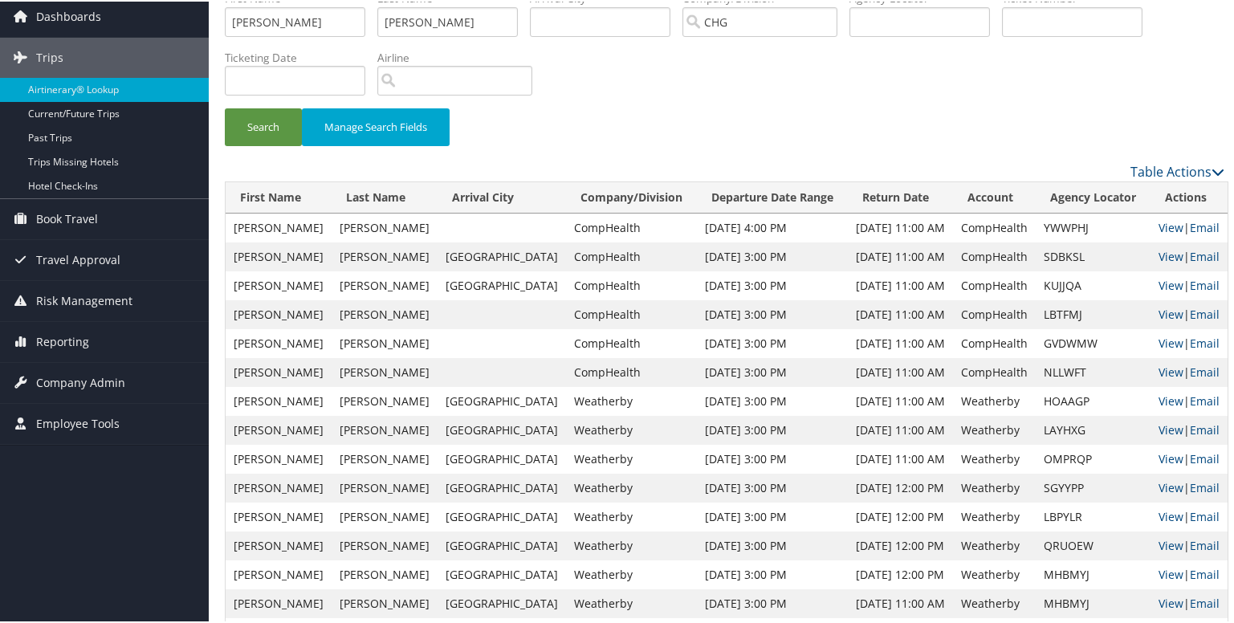
scroll to position [228, 0]
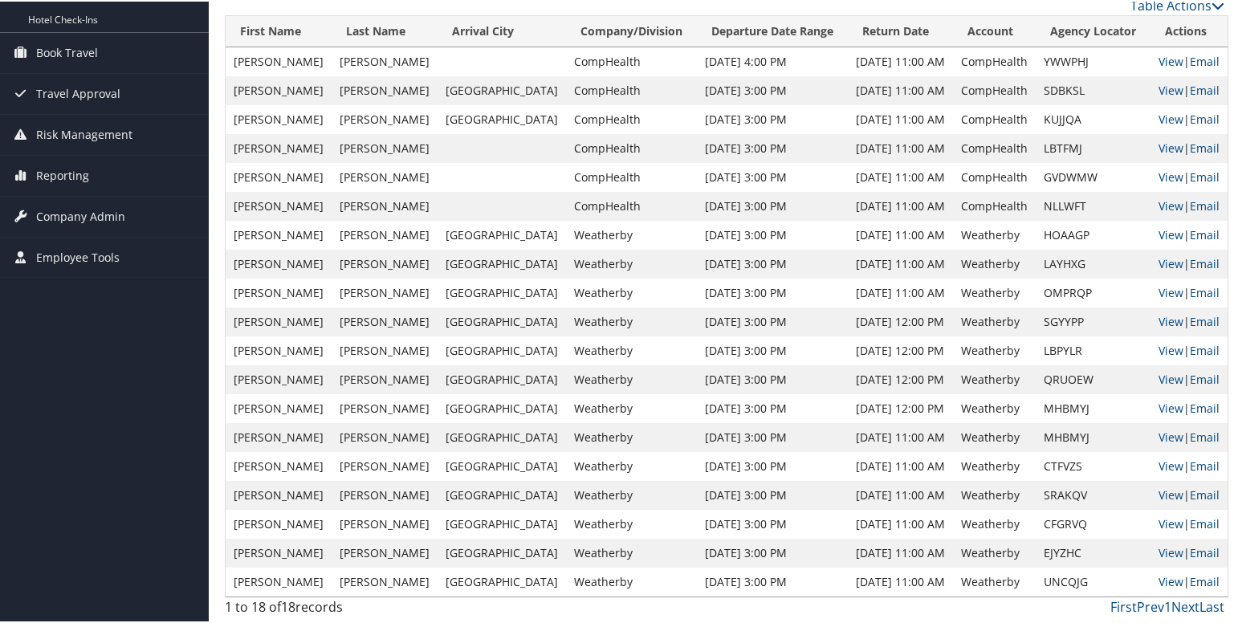
click at [697, 528] on td "Apr 24, 2025 3:00 PM" at bounding box center [772, 522] width 151 height 29
click at [1047, 550] on td "EJYZHC" at bounding box center [1092, 551] width 115 height 29
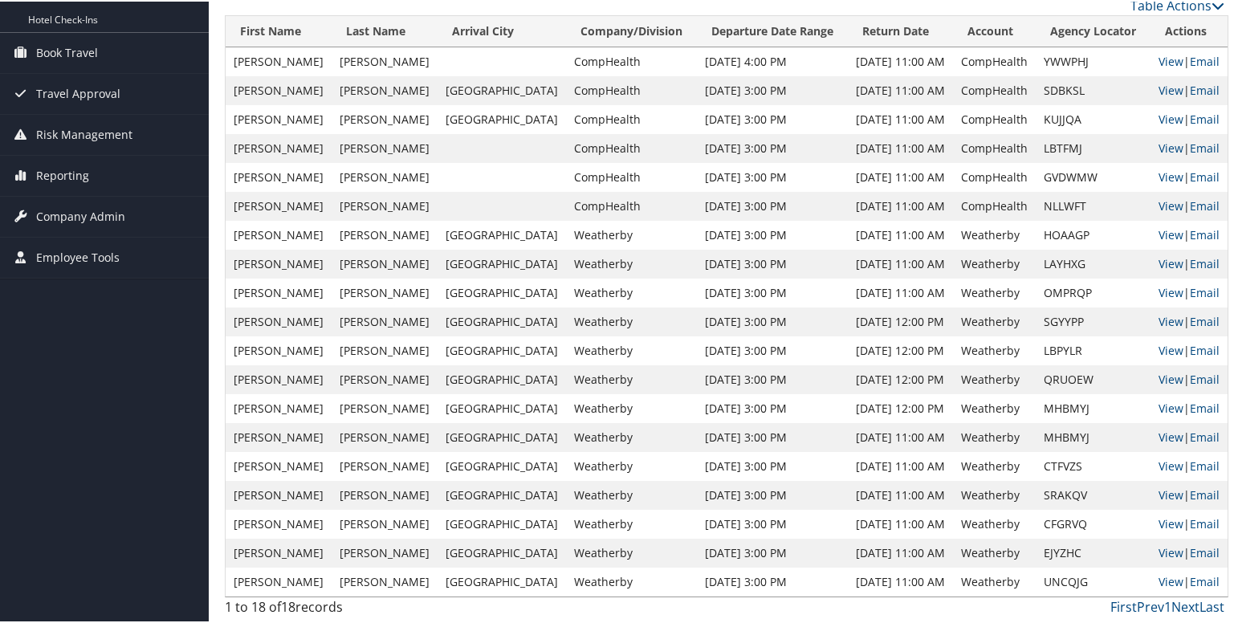
click at [1009, 551] on tr "Michael Simmons Rome Weatherby Aug 17, 2025 3:00 PM Aug 22, 2025 11:00 AM Weath…" at bounding box center [727, 551] width 1002 height 29
click at [1039, 551] on td "EJYZHC" at bounding box center [1092, 551] width 115 height 29
copy td "EJYZHC"
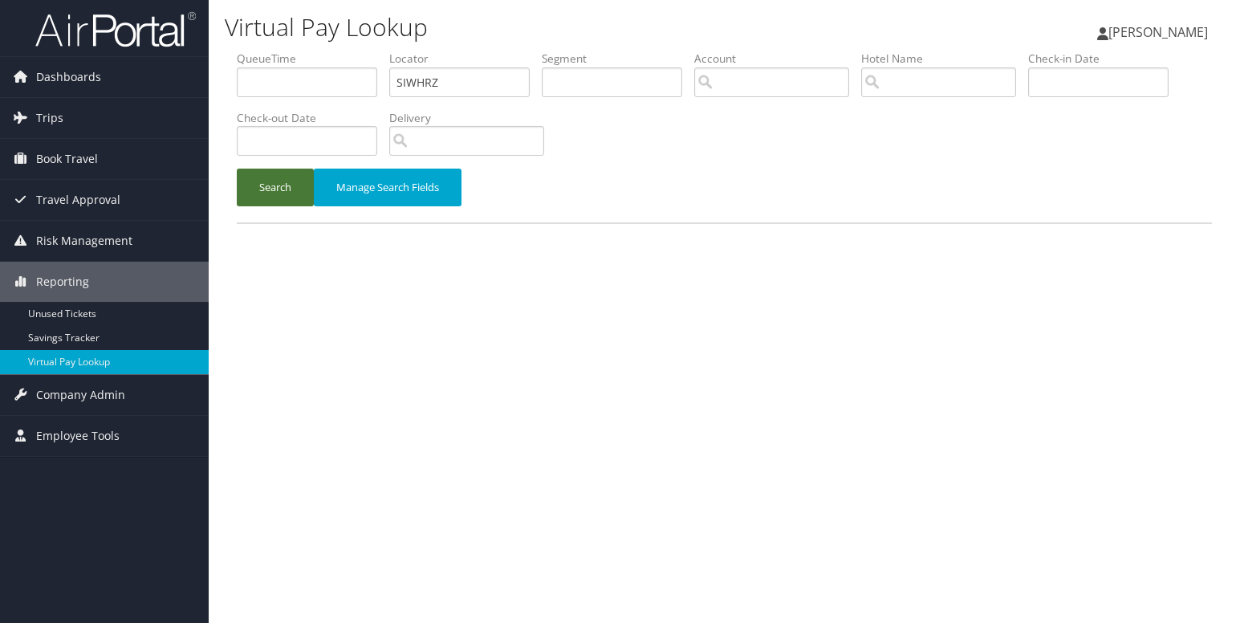
click at [251, 173] on button "Search" at bounding box center [275, 188] width 77 height 38
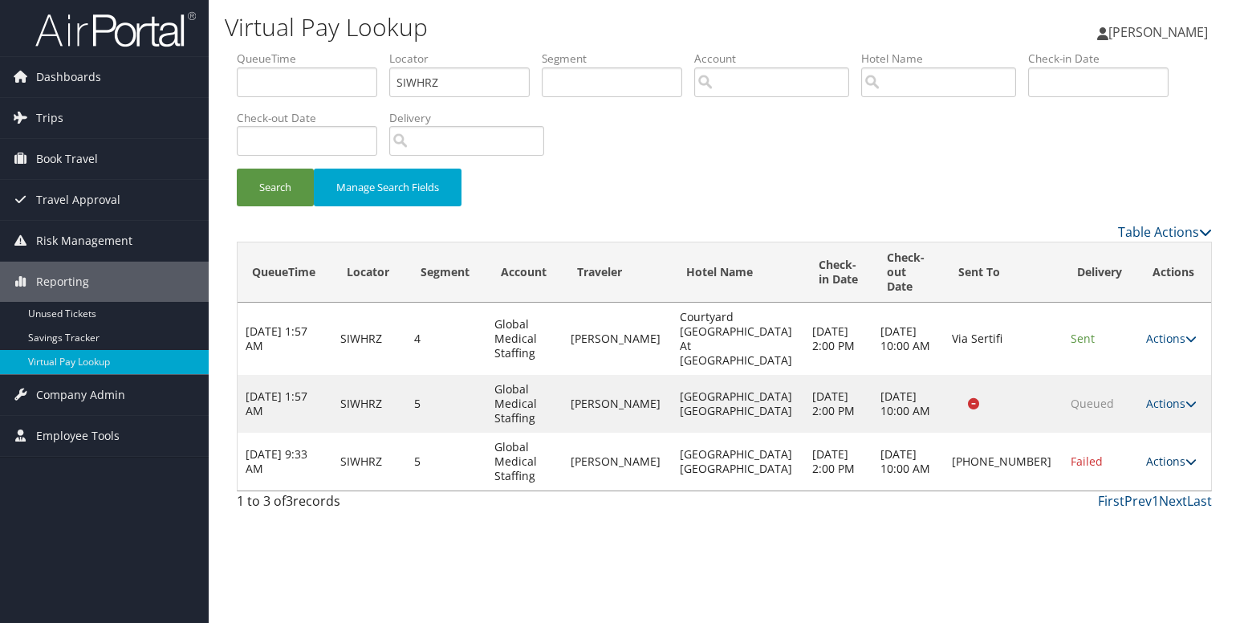
click at [1163, 453] on link "Actions" at bounding box center [1171, 460] width 51 height 15
click at [1116, 474] on link "Logs" at bounding box center [1112, 483] width 137 height 27
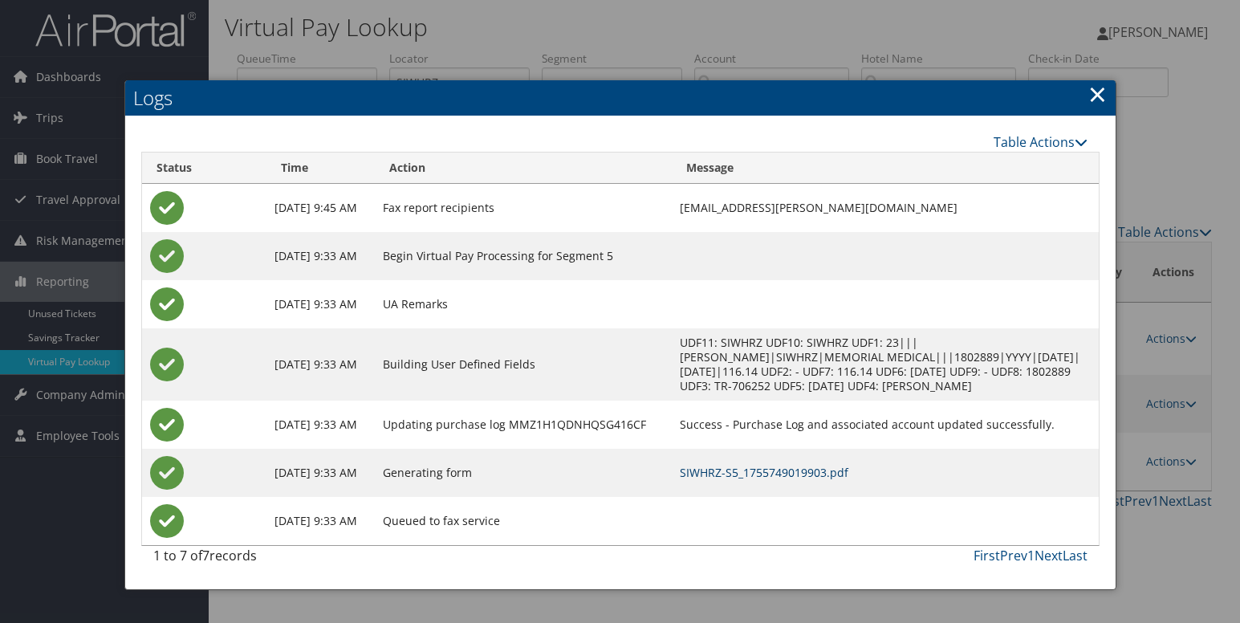
click at [734, 480] on link "SIWHRZ-S5_1755749019903.pdf" at bounding box center [764, 472] width 169 height 15
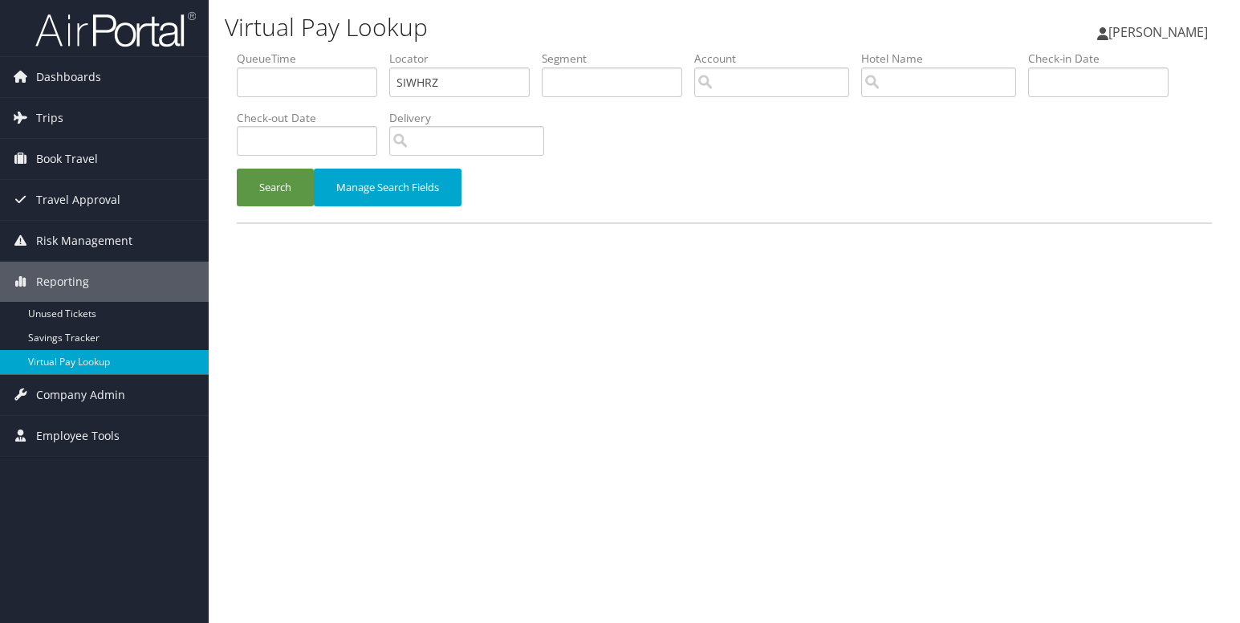
click at [418, 88] on input "SIWHRZ" at bounding box center [459, 82] width 140 height 30
type input "IZEXJS"
click at [275, 182] on button "Search" at bounding box center [275, 188] width 77 height 38
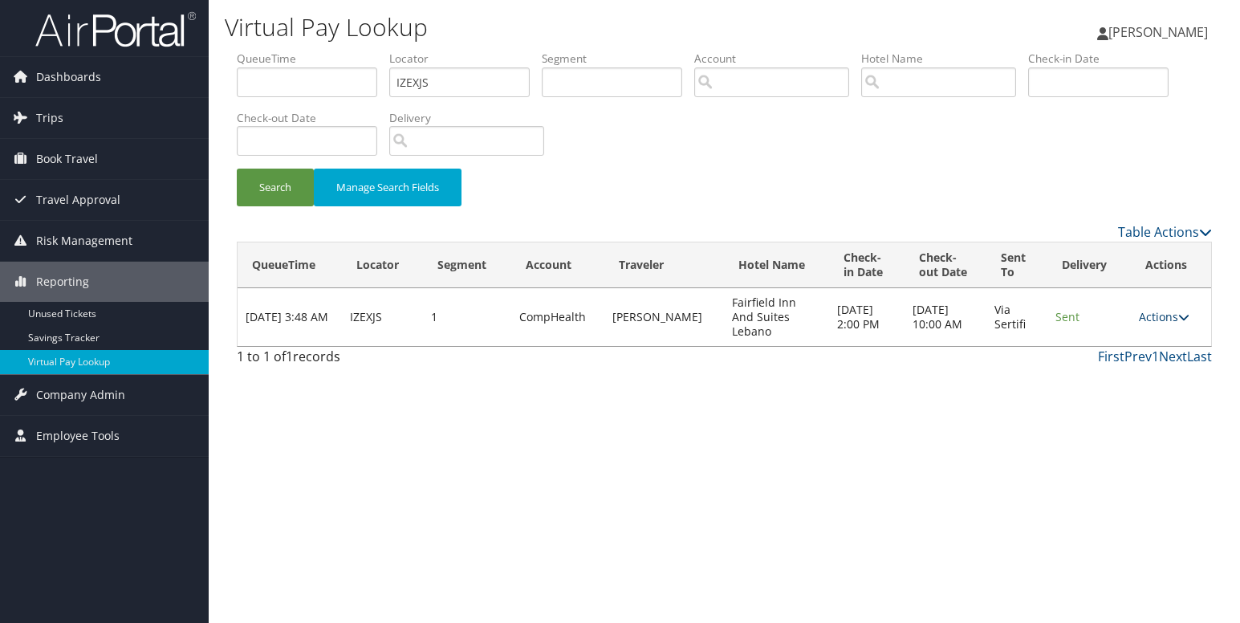
click at [1186, 315] on icon at bounding box center [1183, 316] width 11 height 11
click at [1096, 362] on icon at bounding box center [1097, 367] width 14 height 11
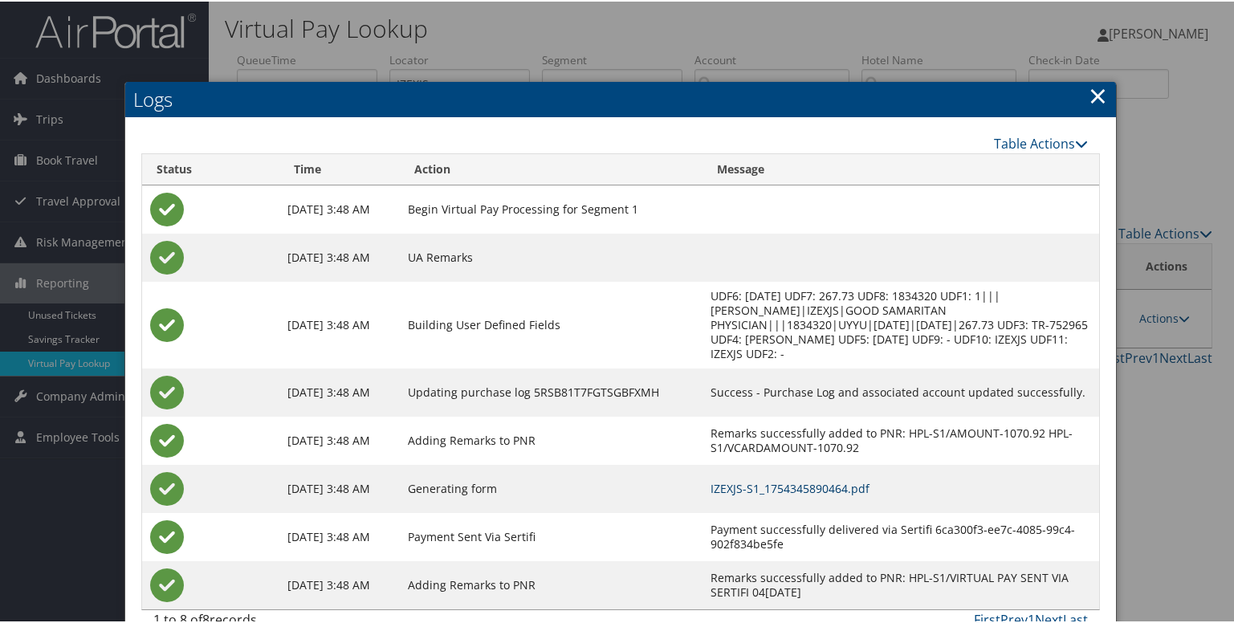
click at [774, 486] on link "IZEXJS-S1_1754345890464.pdf" at bounding box center [789, 486] width 159 height 15
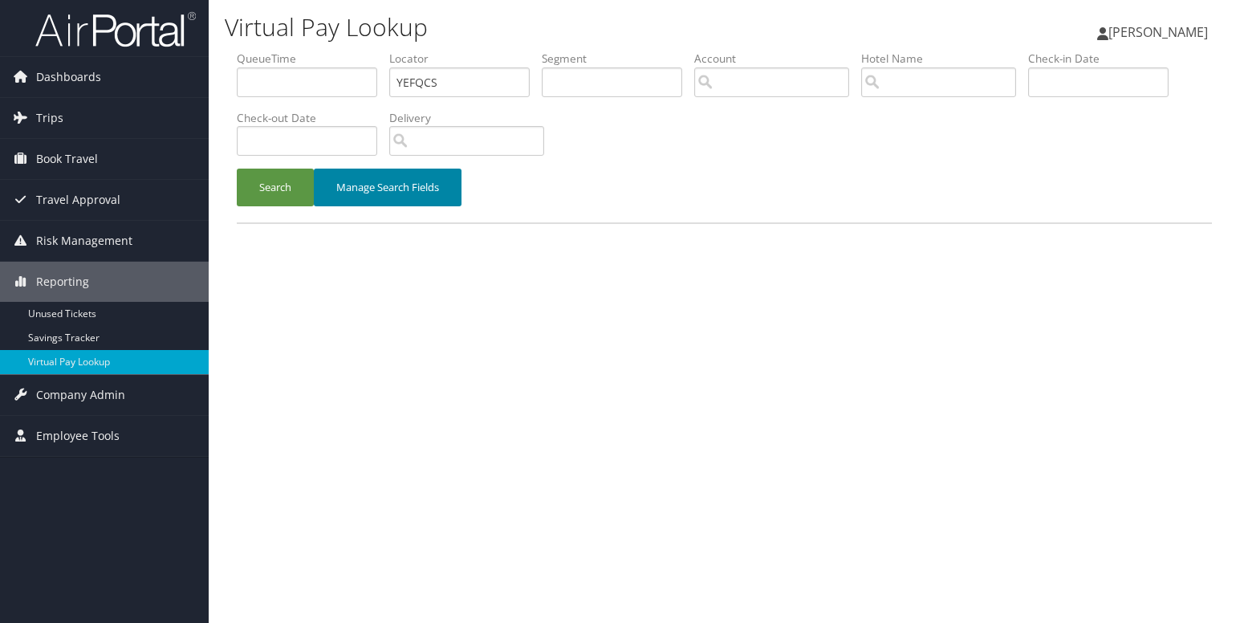
type input "YEFQCS"
click at [321, 186] on button "Manage Search Fields" at bounding box center [388, 188] width 148 height 38
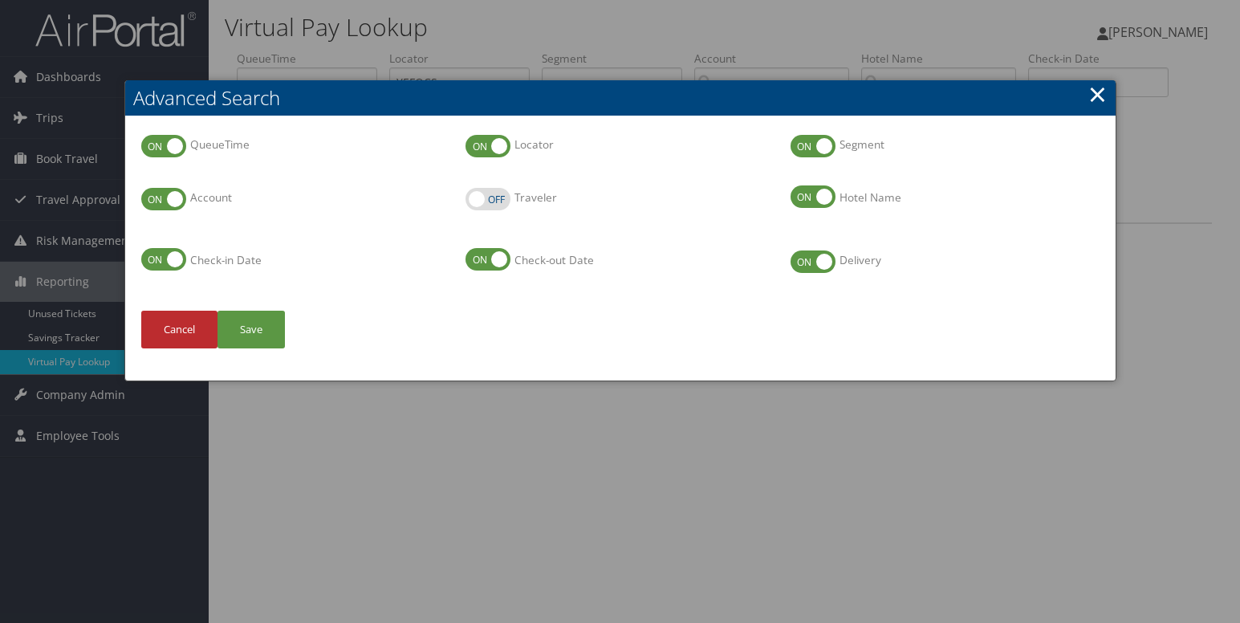
click at [1090, 94] on link "×" at bounding box center [1097, 94] width 18 height 32
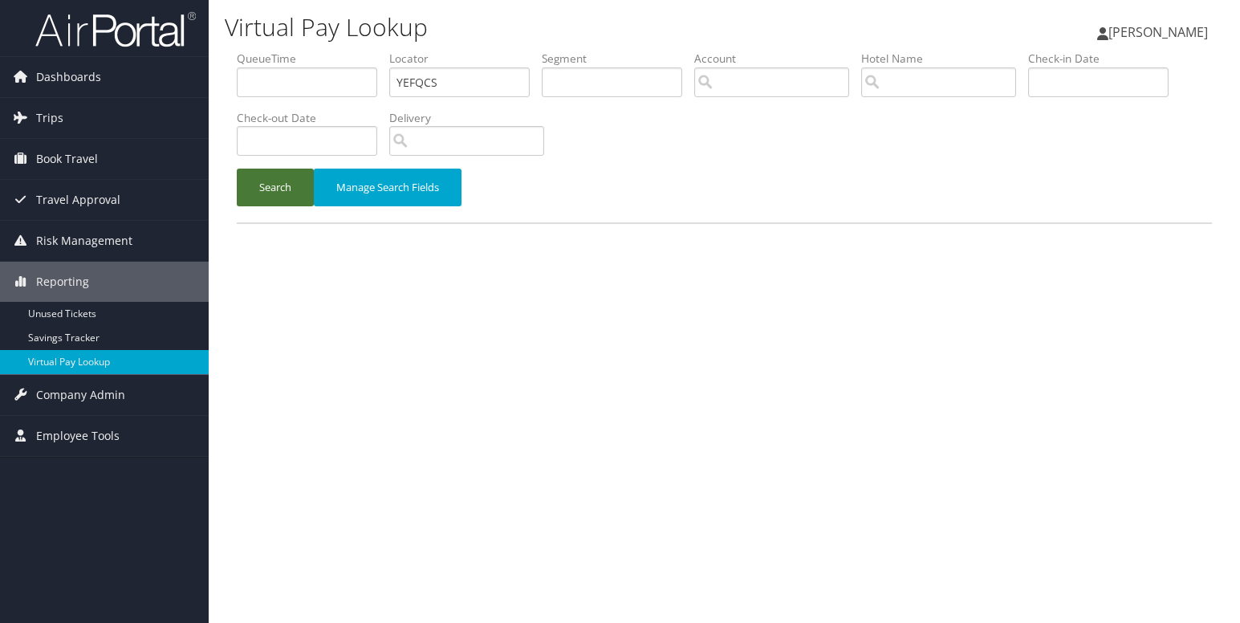
click at [269, 180] on button "Search" at bounding box center [275, 188] width 77 height 38
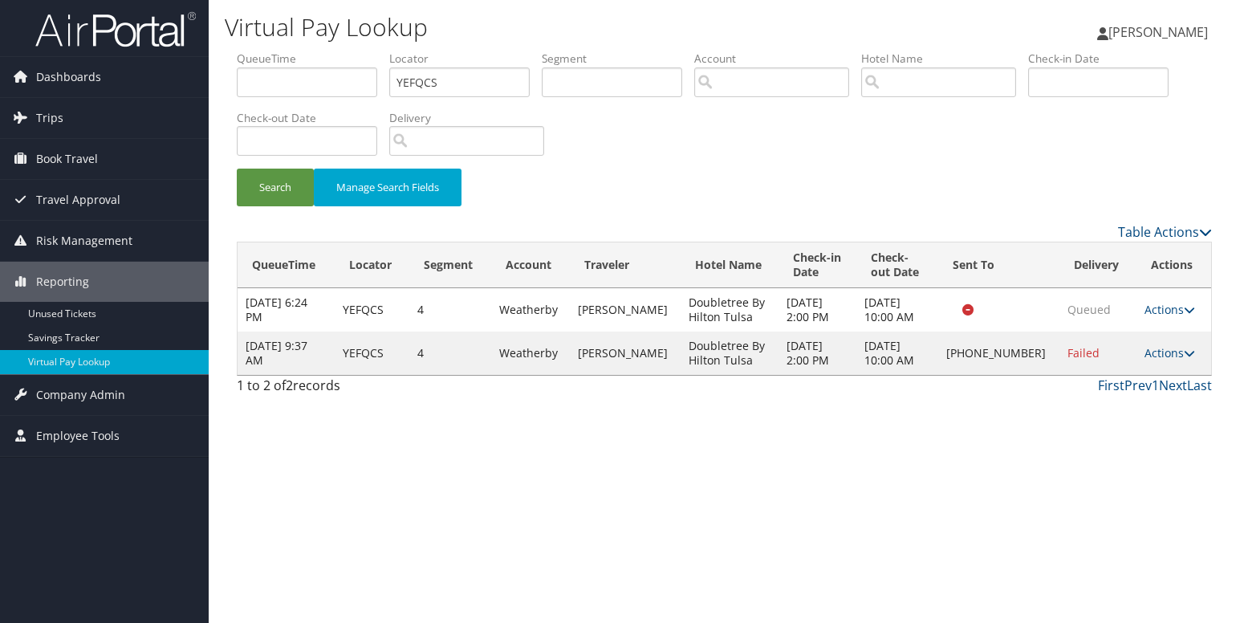
click at [1190, 348] on td "Actions Resend Logs Delivery Information View Itinerary" at bounding box center [1174, 352] width 75 height 43
click at [1184, 352] on icon at bounding box center [1189, 353] width 11 height 11
drag, startPoint x: 1121, startPoint y: 405, endPoint x: 1112, endPoint y: 409, distance: 9.7
click at [1121, 405] on link "Logs" at bounding box center [1115, 403] width 137 height 27
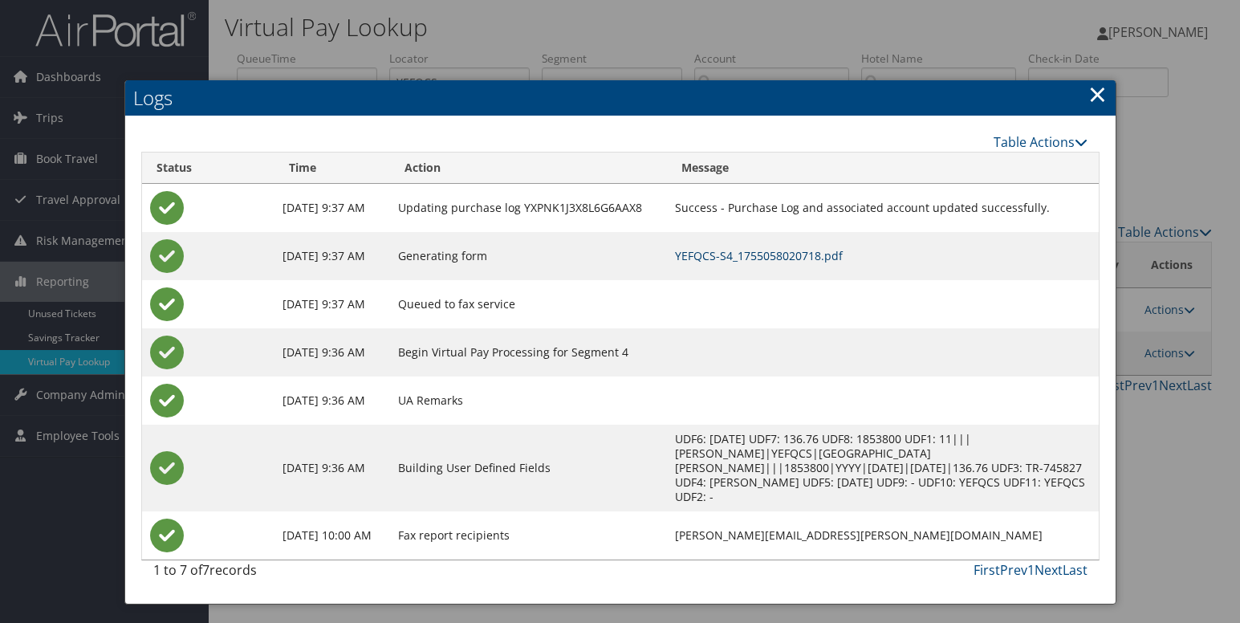
click at [727, 254] on link "YEFQCS-S4_1755058020718.pdf" at bounding box center [759, 255] width 168 height 15
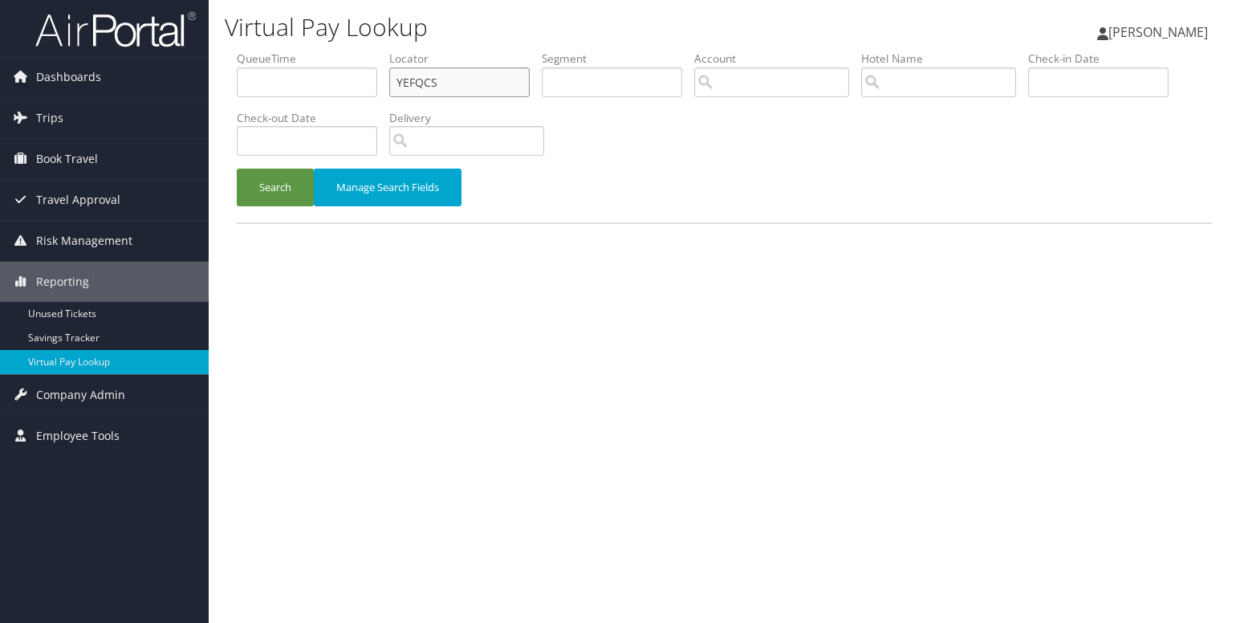
click at [416, 81] on input "YEFQCS" at bounding box center [459, 82] width 140 height 30
paste input "EJYZHC"
type input "EJYZHC"
click at [293, 181] on button "Search" at bounding box center [275, 188] width 77 height 38
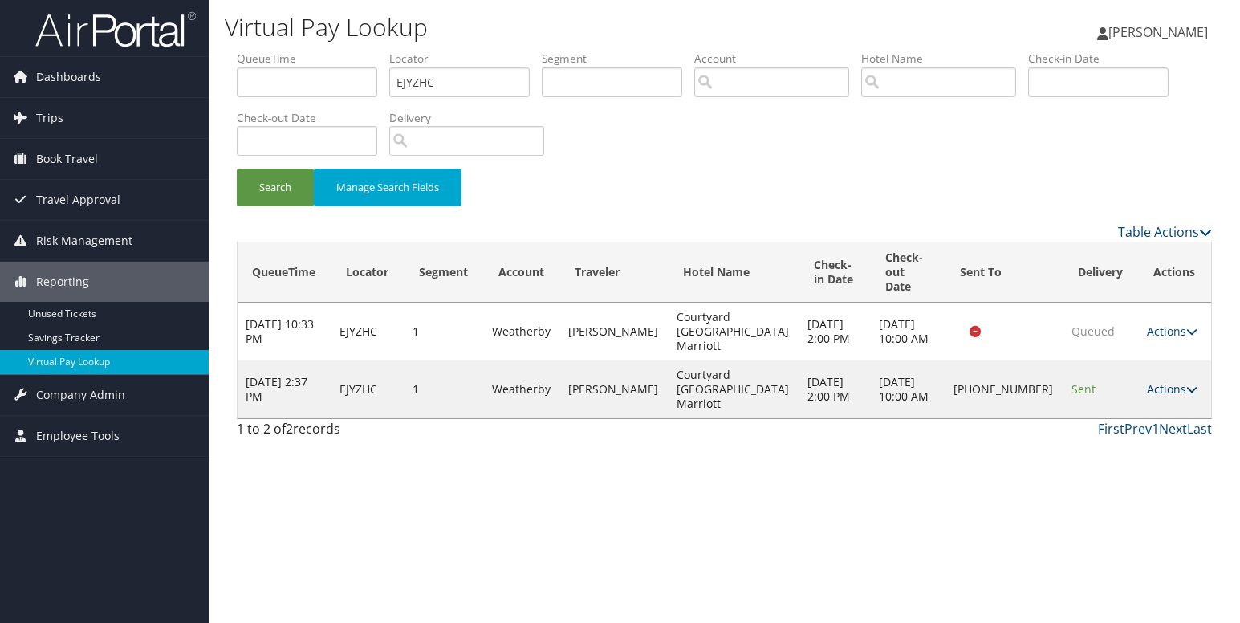
click at [1173, 381] on link "Actions" at bounding box center [1172, 388] width 51 height 15
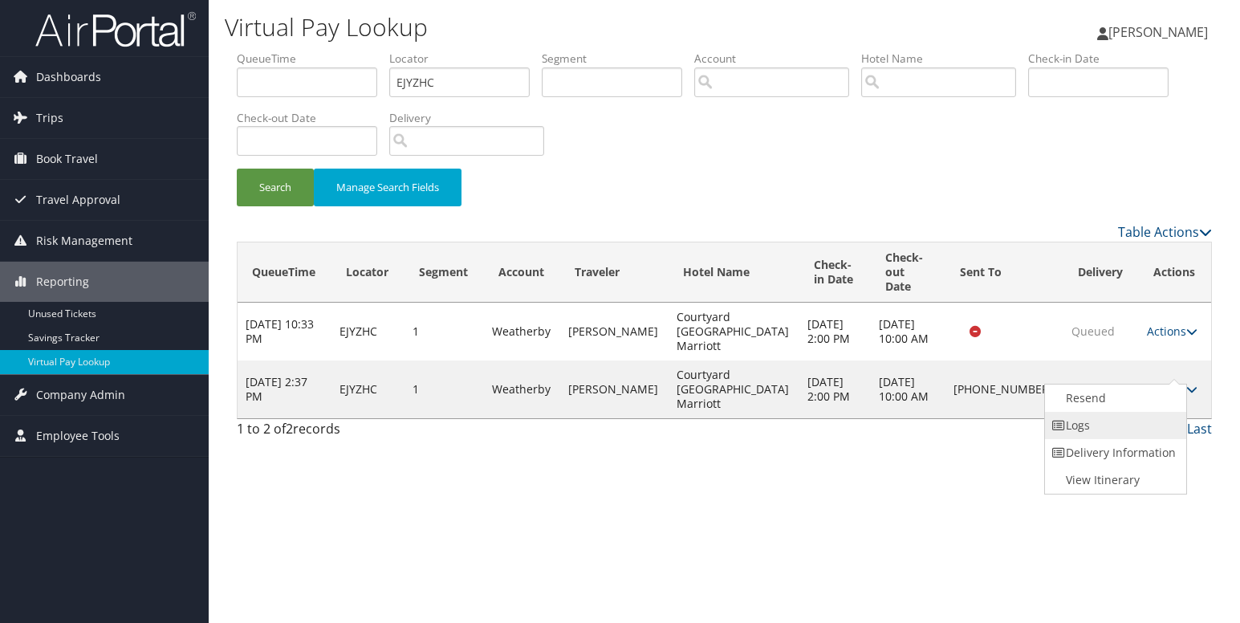
click at [1126, 421] on link "Logs" at bounding box center [1113, 425] width 137 height 27
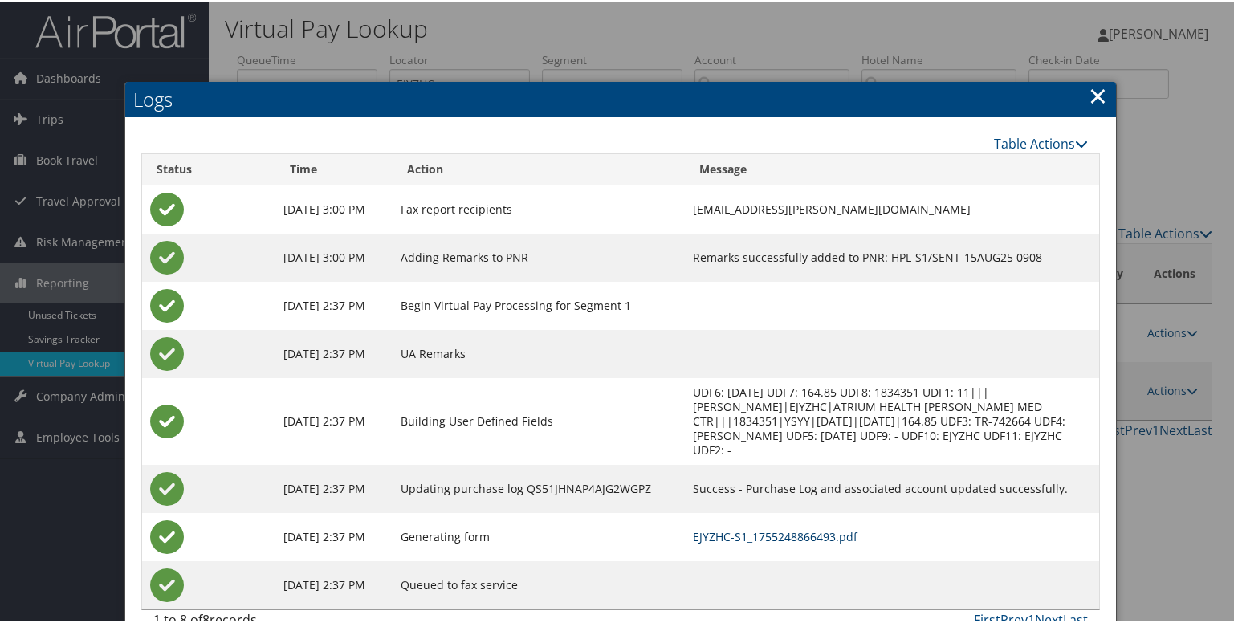
click at [800, 539] on link "EJYZHC-S1_1755248866493.pdf" at bounding box center [775, 534] width 165 height 15
